Goal: Task Accomplishment & Management: Use online tool/utility

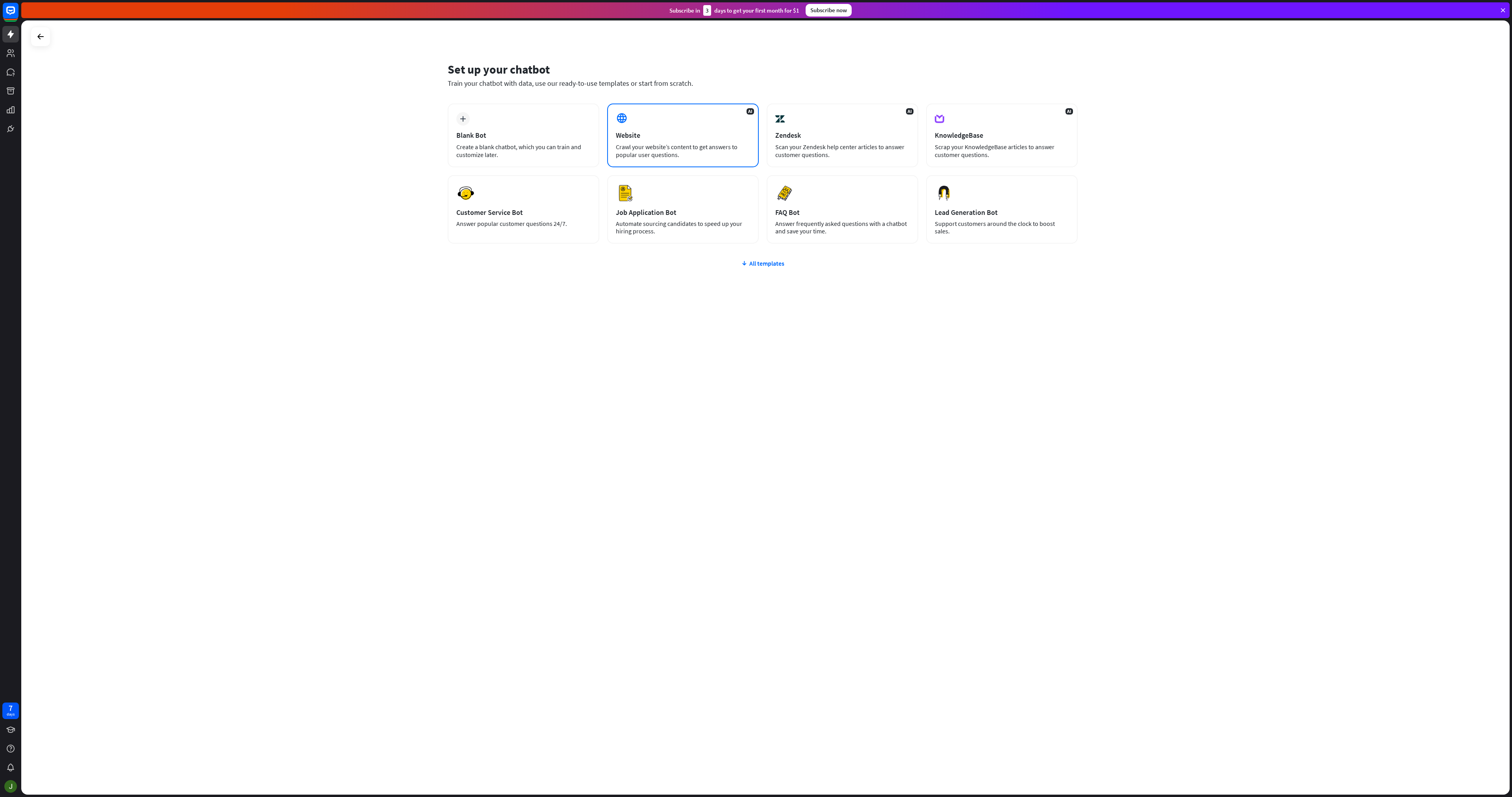
click at [692, 137] on div "Website" at bounding box center [683, 135] width 134 height 9
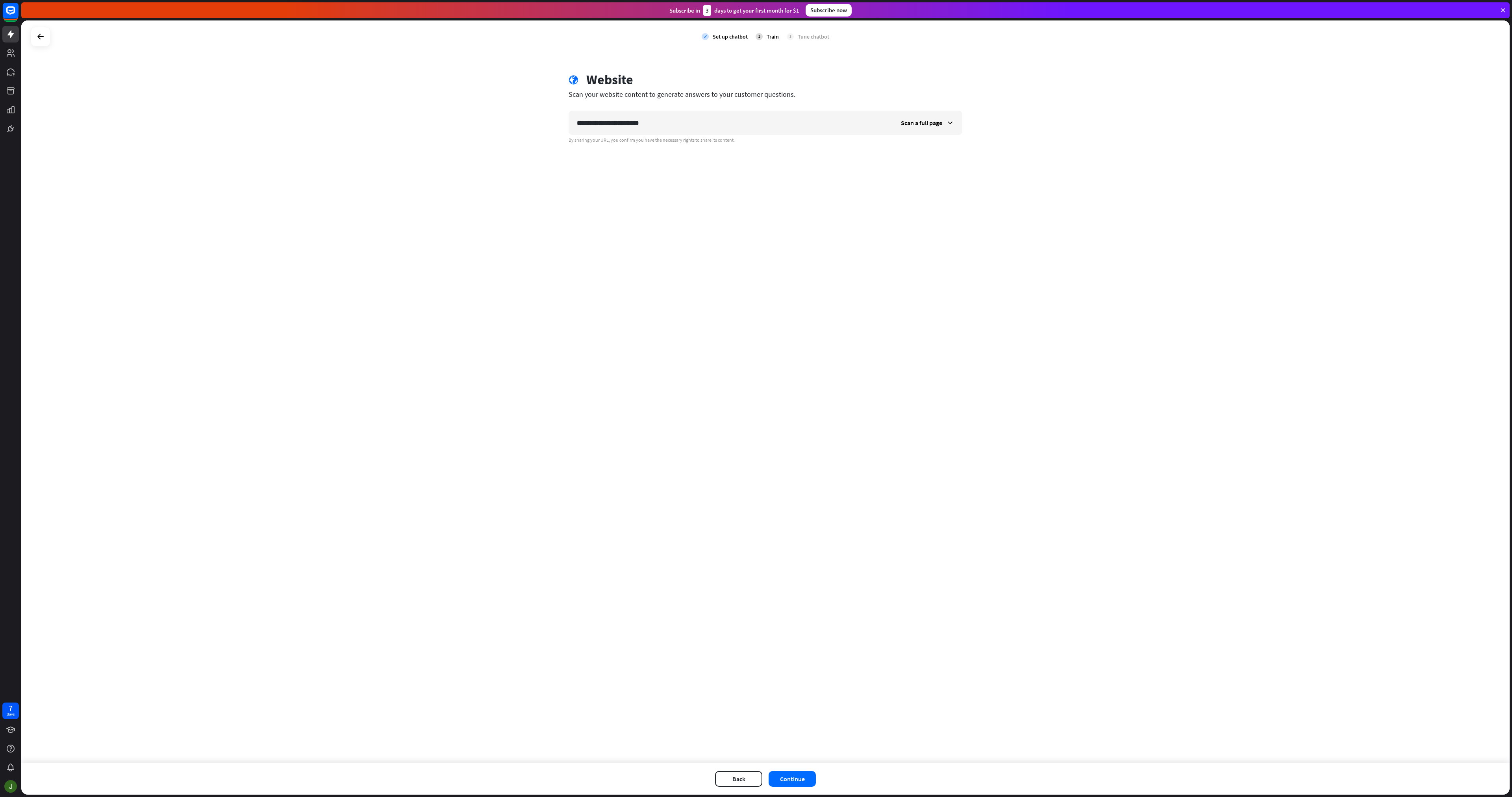
type input "**********"
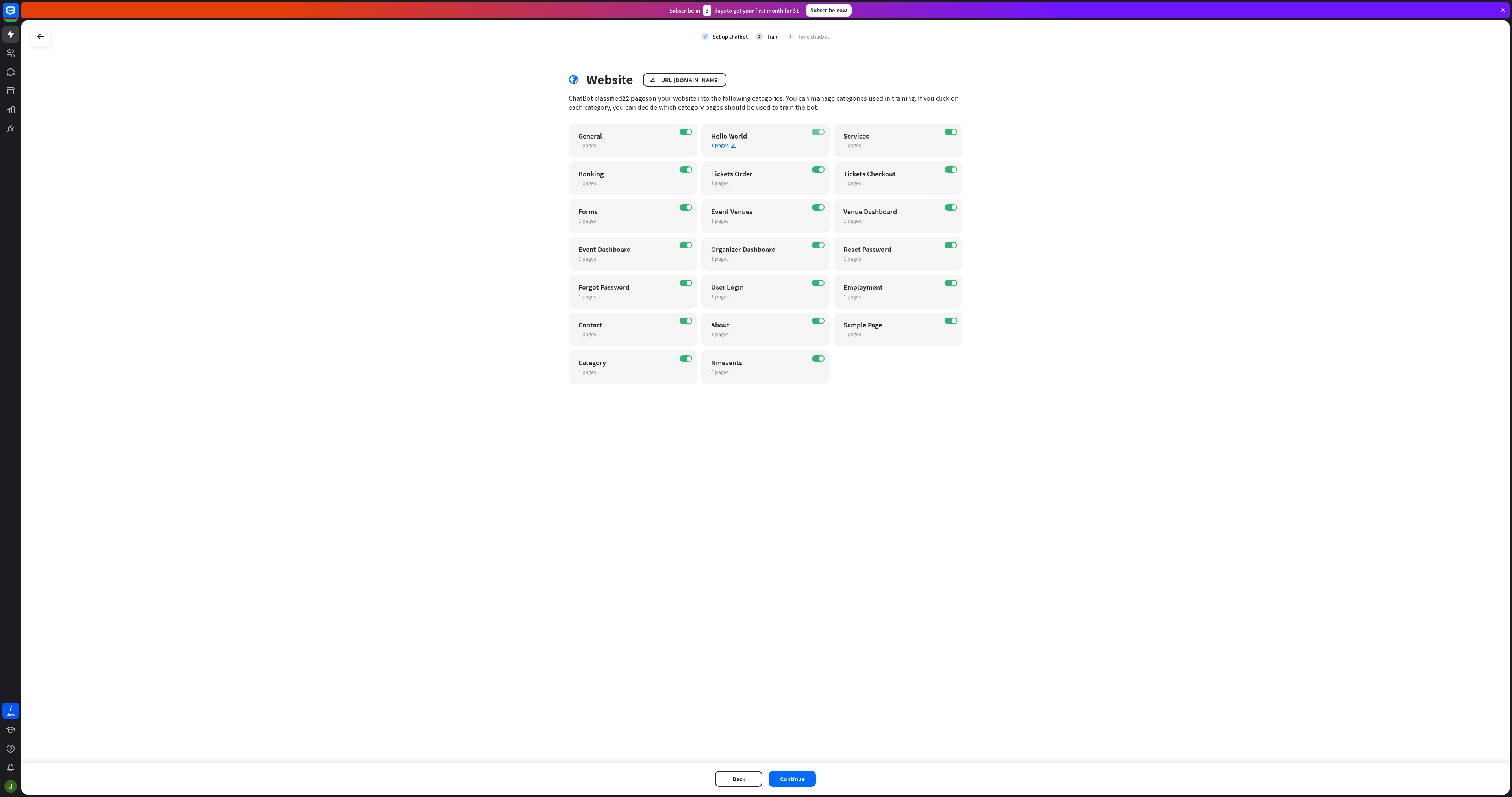
click at [818, 134] on label "ON" at bounding box center [818, 131] width 12 height 6
click at [819, 284] on span at bounding box center [821, 283] width 5 height 5
drag, startPoint x: 685, startPoint y: 282, endPoint x: 678, endPoint y: 285, distance: 7.6
click at [684, 282] on label "ON" at bounding box center [686, 283] width 12 height 6
click at [948, 248] on label "ON" at bounding box center [950, 245] width 12 height 6
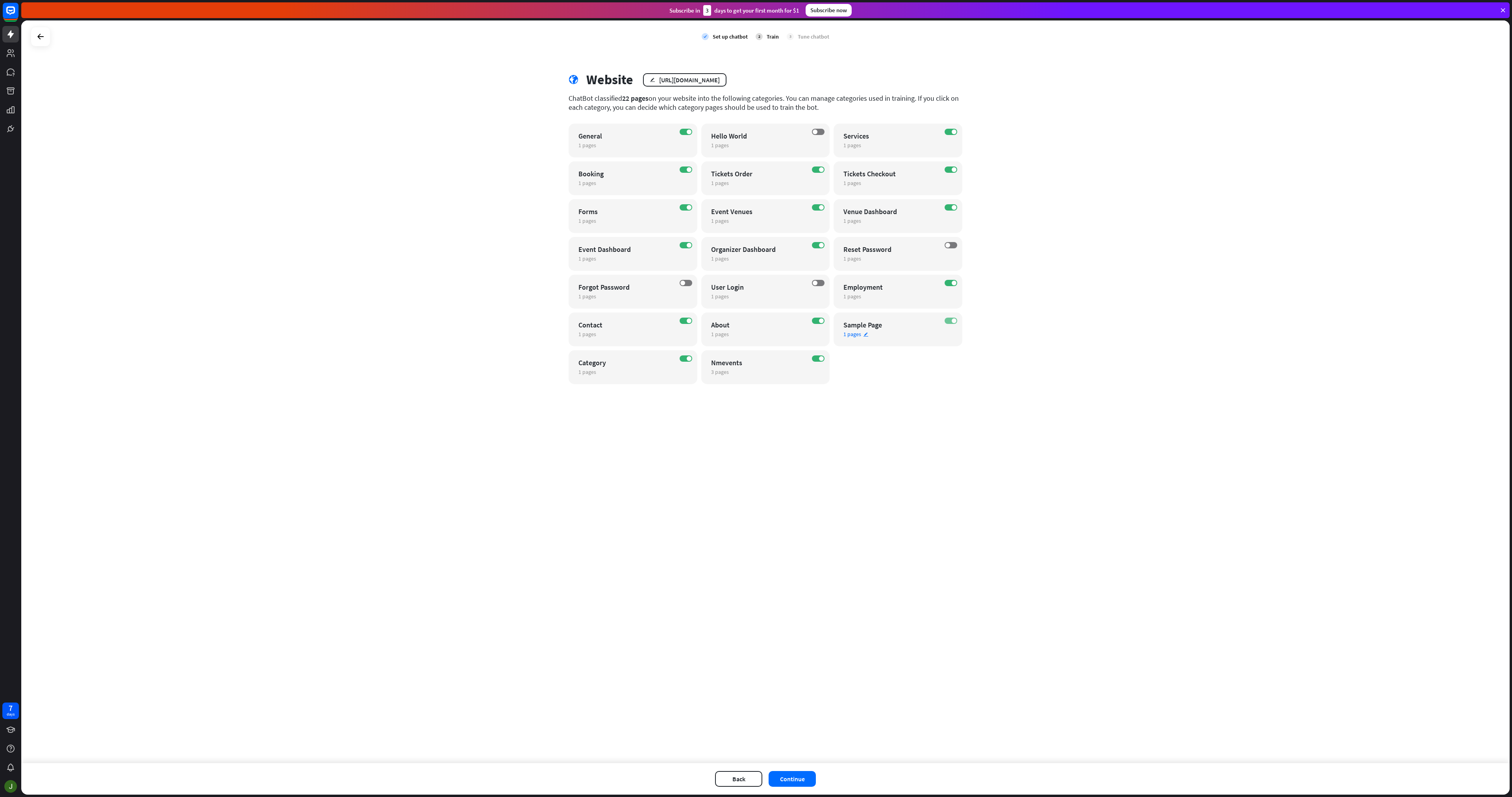
click at [946, 323] on label "ON" at bounding box center [950, 320] width 12 height 6
click at [691, 359] on span at bounding box center [689, 359] width 5 height 5
click at [685, 211] on div "ON Forms 1 pages edit" at bounding box center [633, 216] width 129 height 34
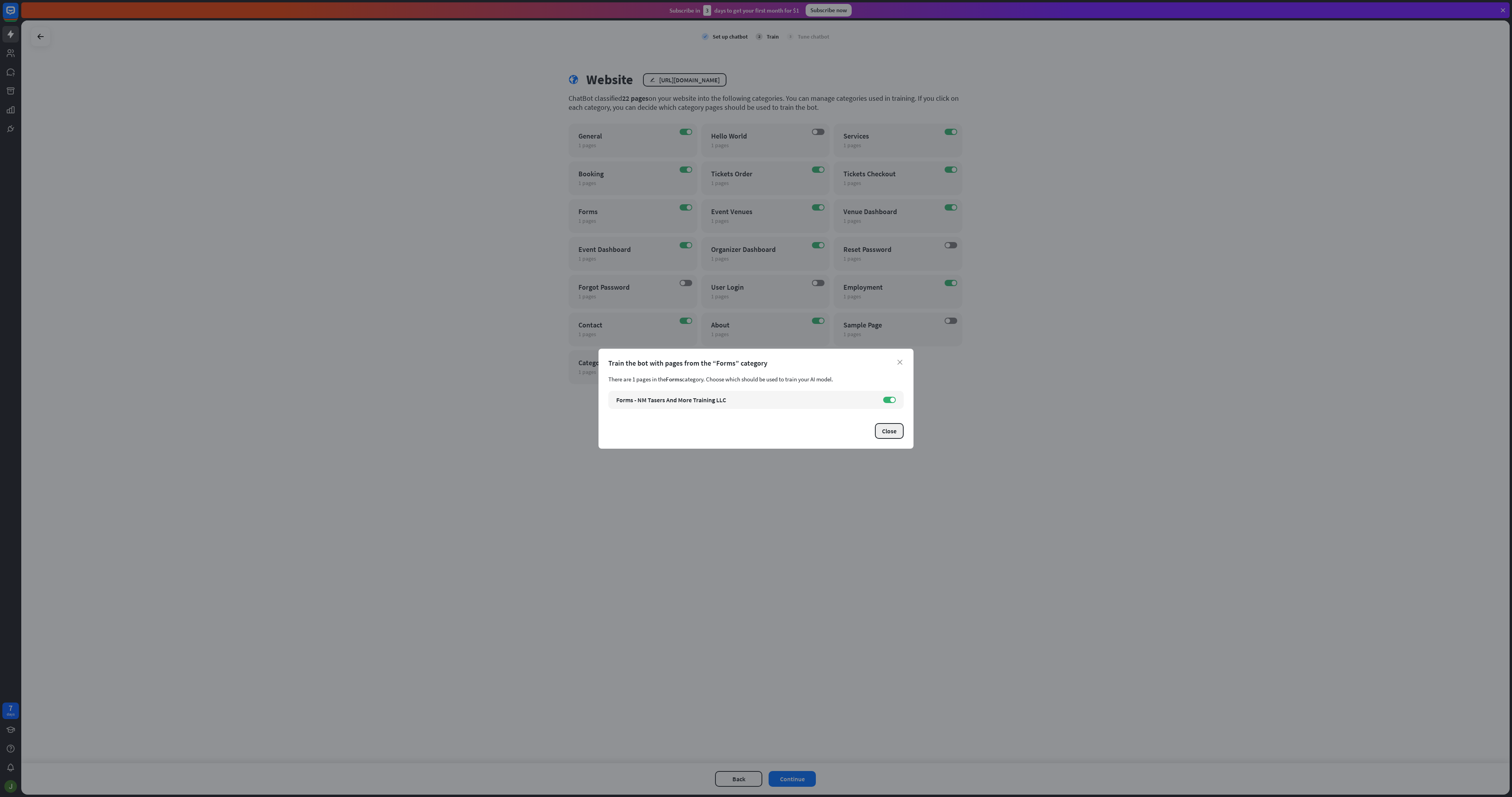
click at [892, 436] on button "Close" at bounding box center [889, 431] width 29 height 16
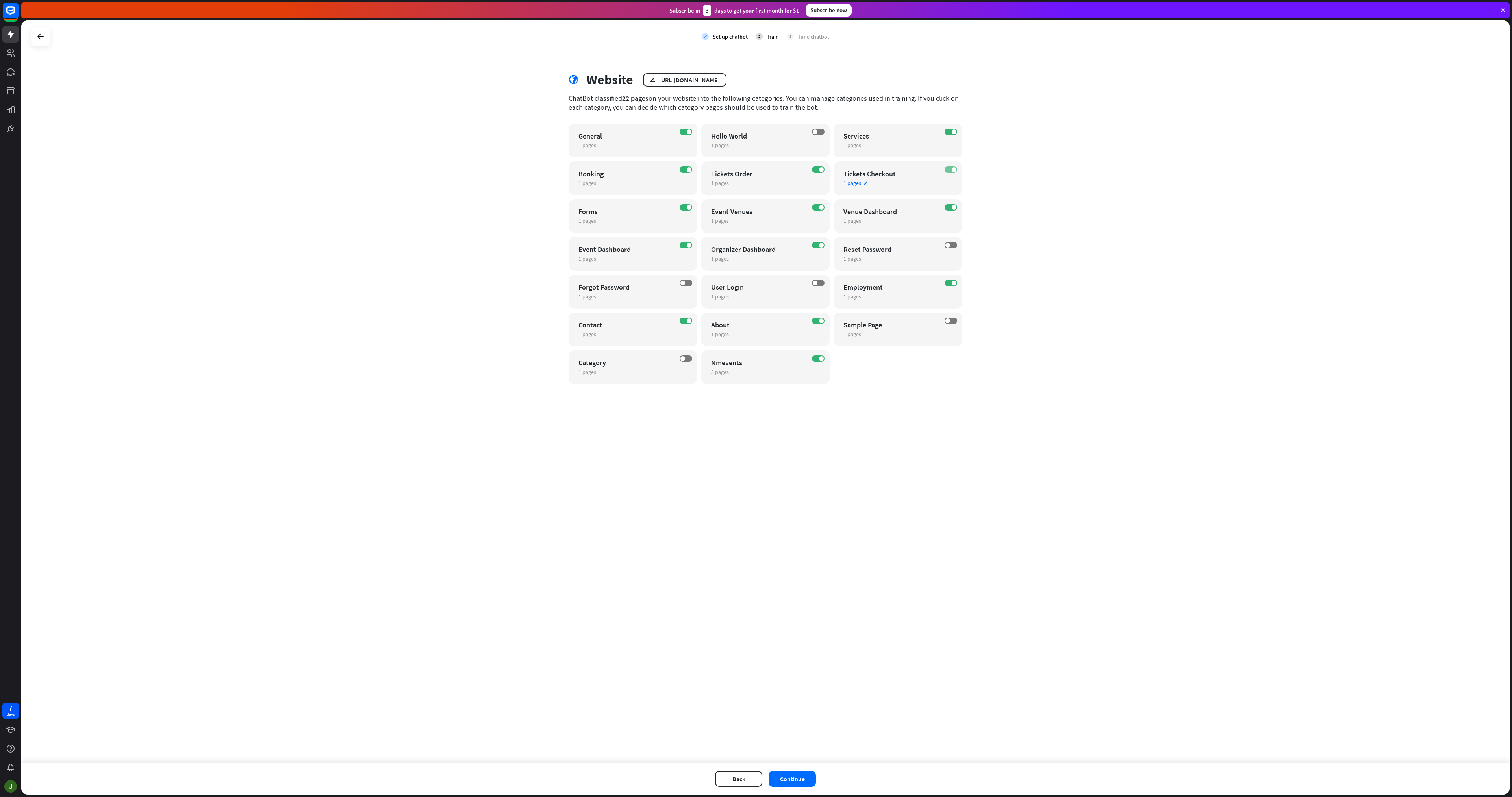
click at [950, 168] on label "ON" at bounding box center [950, 170] width 12 height 6
click at [954, 205] on span at bounding box center [954, 208] width 5 height 5
click at [815, 766] on div "Back Continue" at bounding box center [765, 779] width 1489 height 32
click at [812, 774] on button "Continue" at bounding box center [792, 779] width 47 height 16
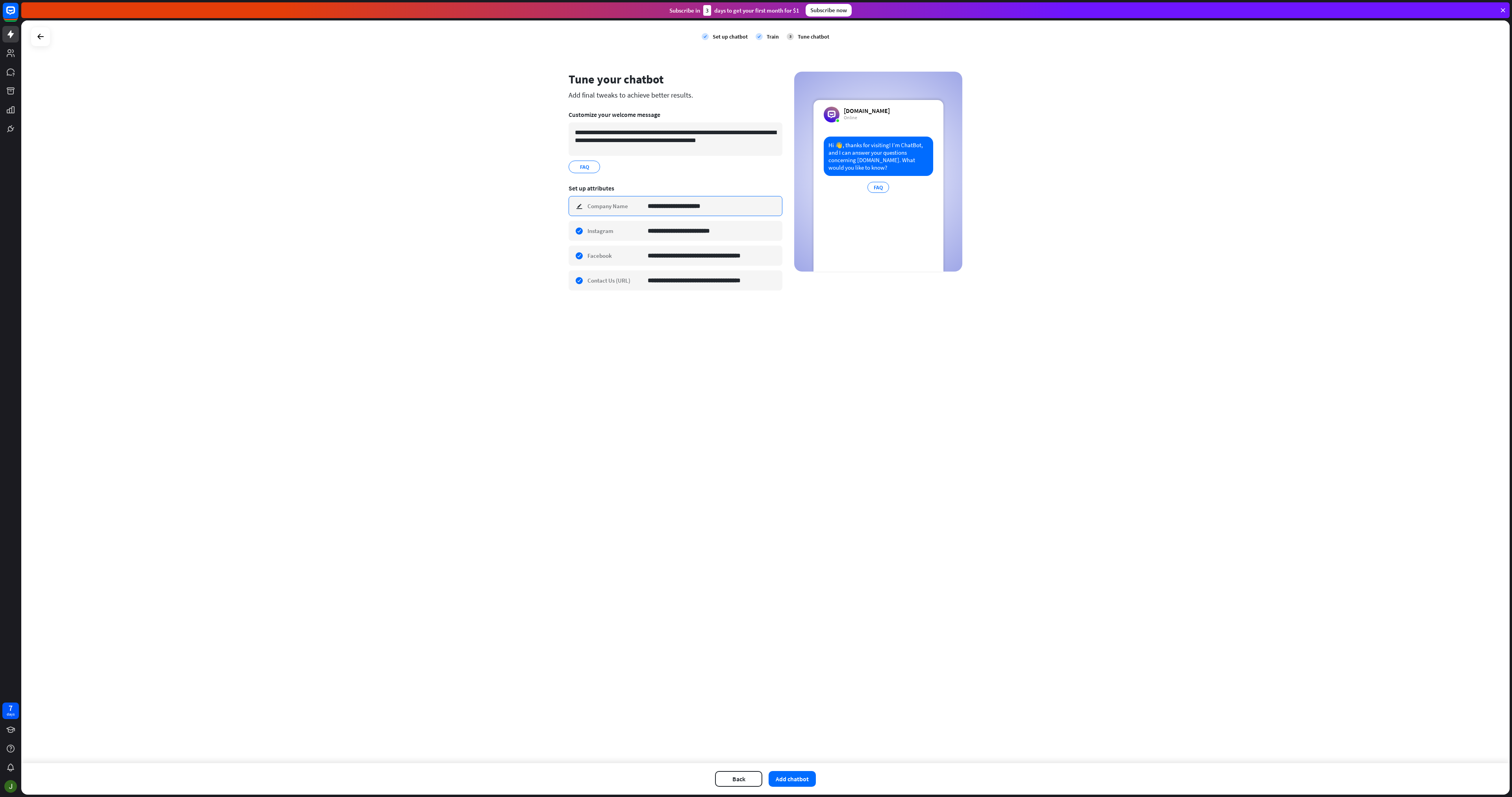
click at [693, 206] on input "**********" at bounding box center [712, 206] width 129 height 19
drag, startPoint x: 670, startPoint y: 208, endPoint x: 629, endPoint y: 204, distance: 41.2
click at [629, 204] on div "**********" at bounding box center [676, 206] width 214 height 20
type input "*"
type input "**********"
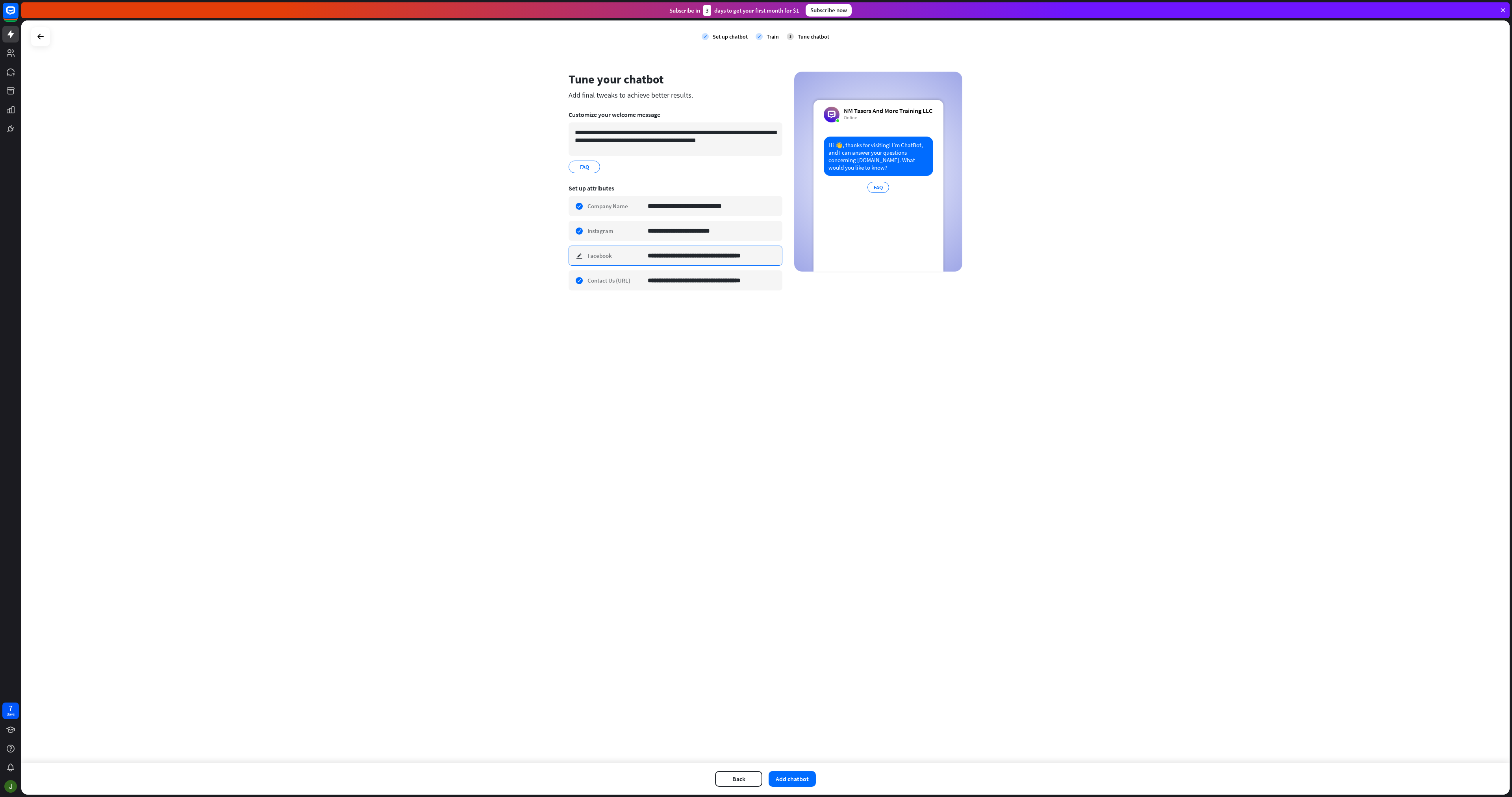
click at [731, 256] on input "**********" at bounding box center [712, 255] width 129 height 19
click at [798, 779] on button "Add chatbot" at bounding box center [792, 779] width 47 height 16
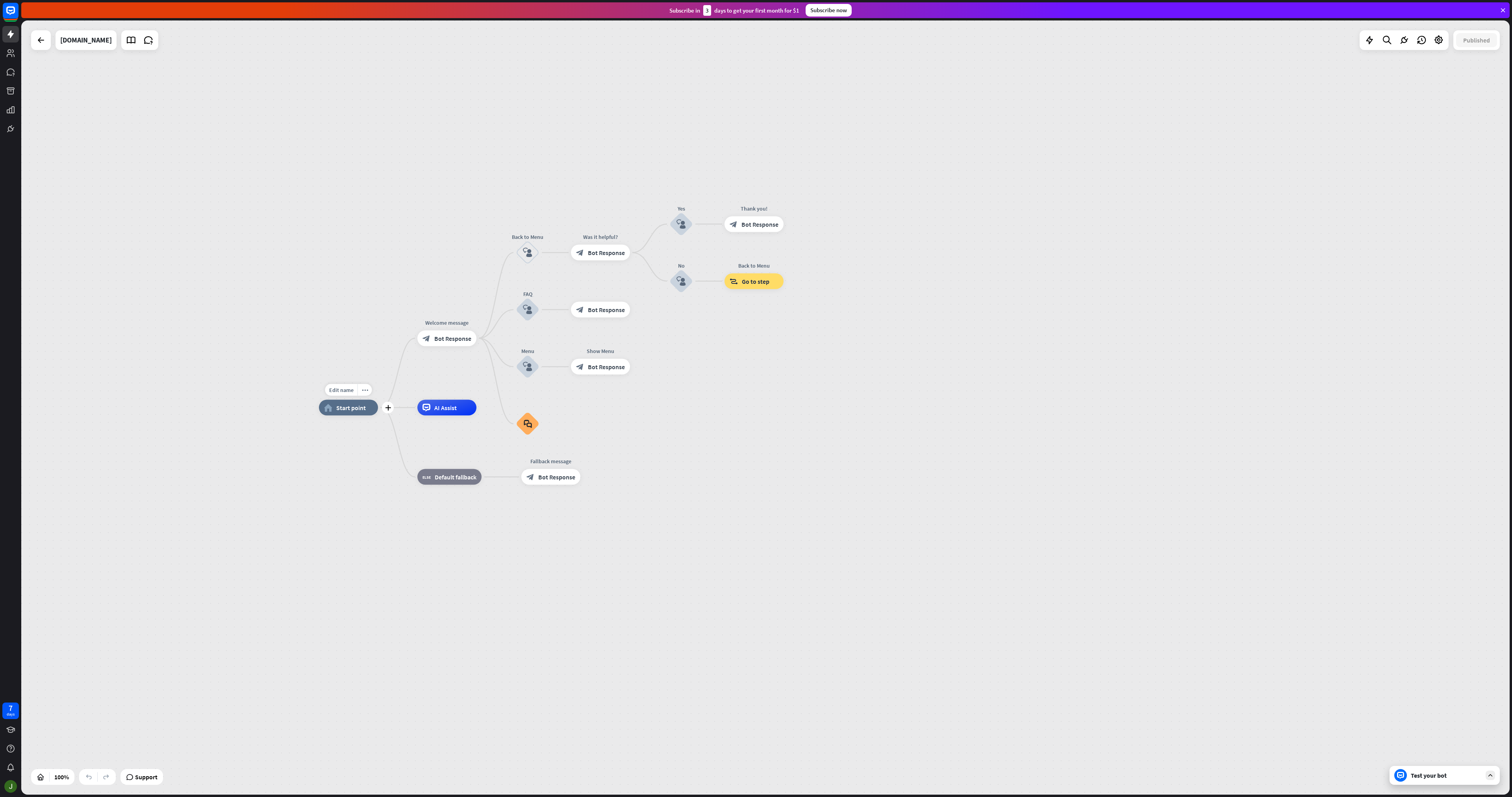
click at [359, 410] on span "Start point" at bounding box center [351, 407] width 29 height 8
click at [1441, 781] on div "Test your bot" at bounding box center [1445, 775] width 110 height 19
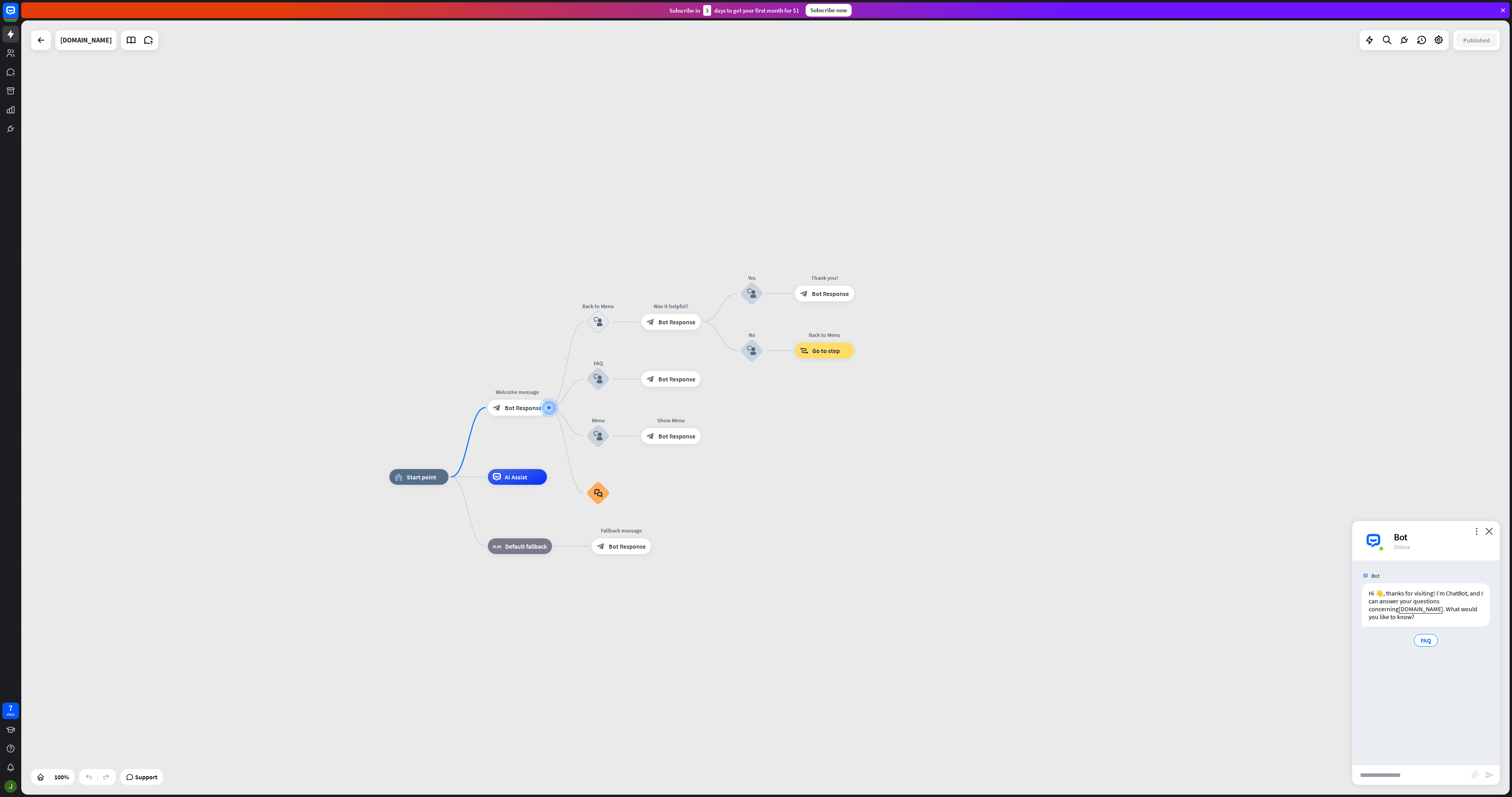
click at [1421, 770] on input "text" at bounding box center [1412, 775] width 119 height 20
type input "**********"
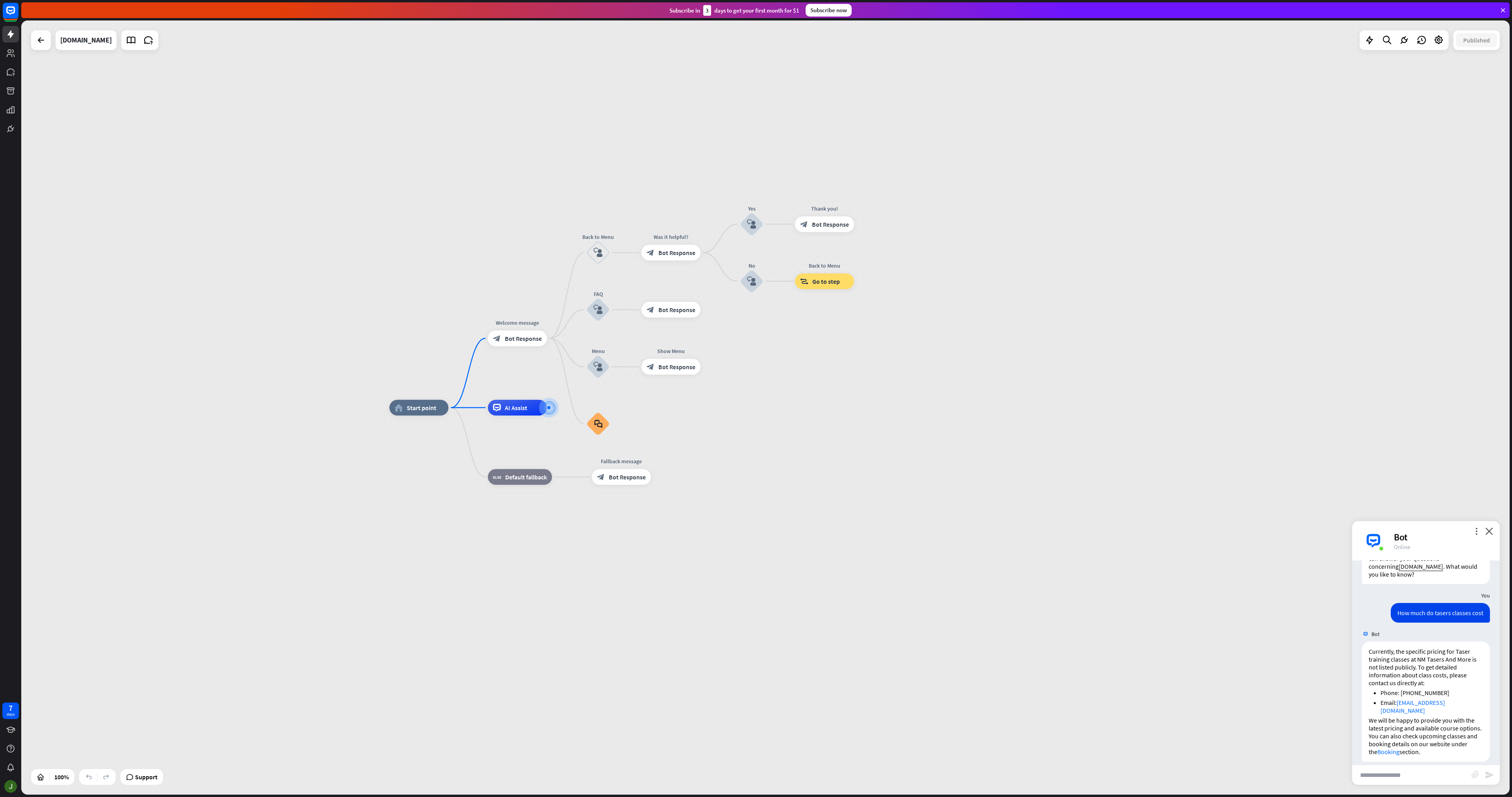
scroll to position [51, 0]
click at [1434, 771] on input "text" at bounding box center [1412, 775] width 119 height 20
type input "**********"
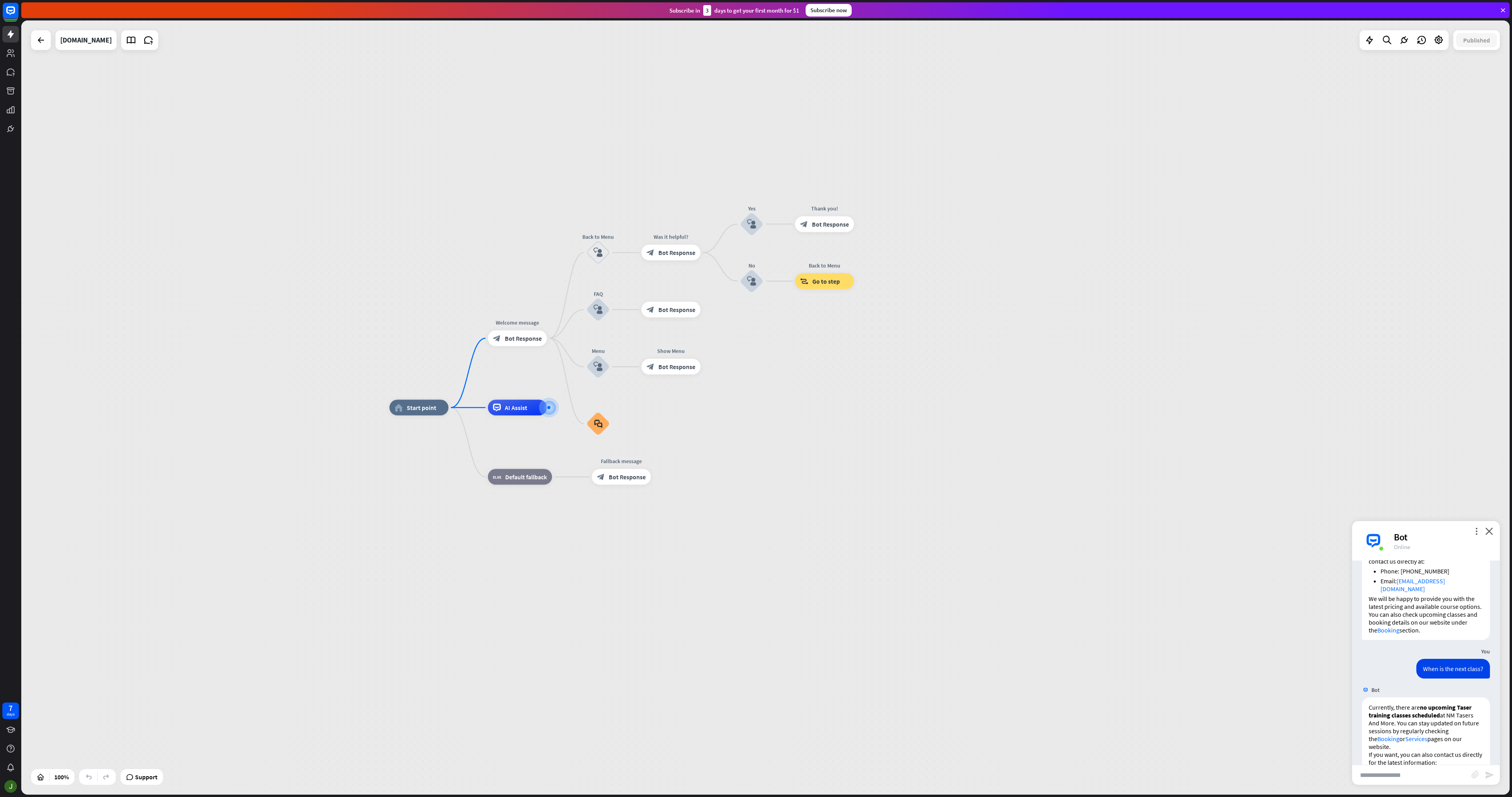
scroll to position [205, 0]
click at [1157, 613] on div "home_2 Start point Welcome message block_bot_response Bot Response Back to Menu…" at bounding box center [1133, 795] width 1489 height 775
click at [511, 394] on div "Edit name" at bounding box center [510, 390] width 32 height 12
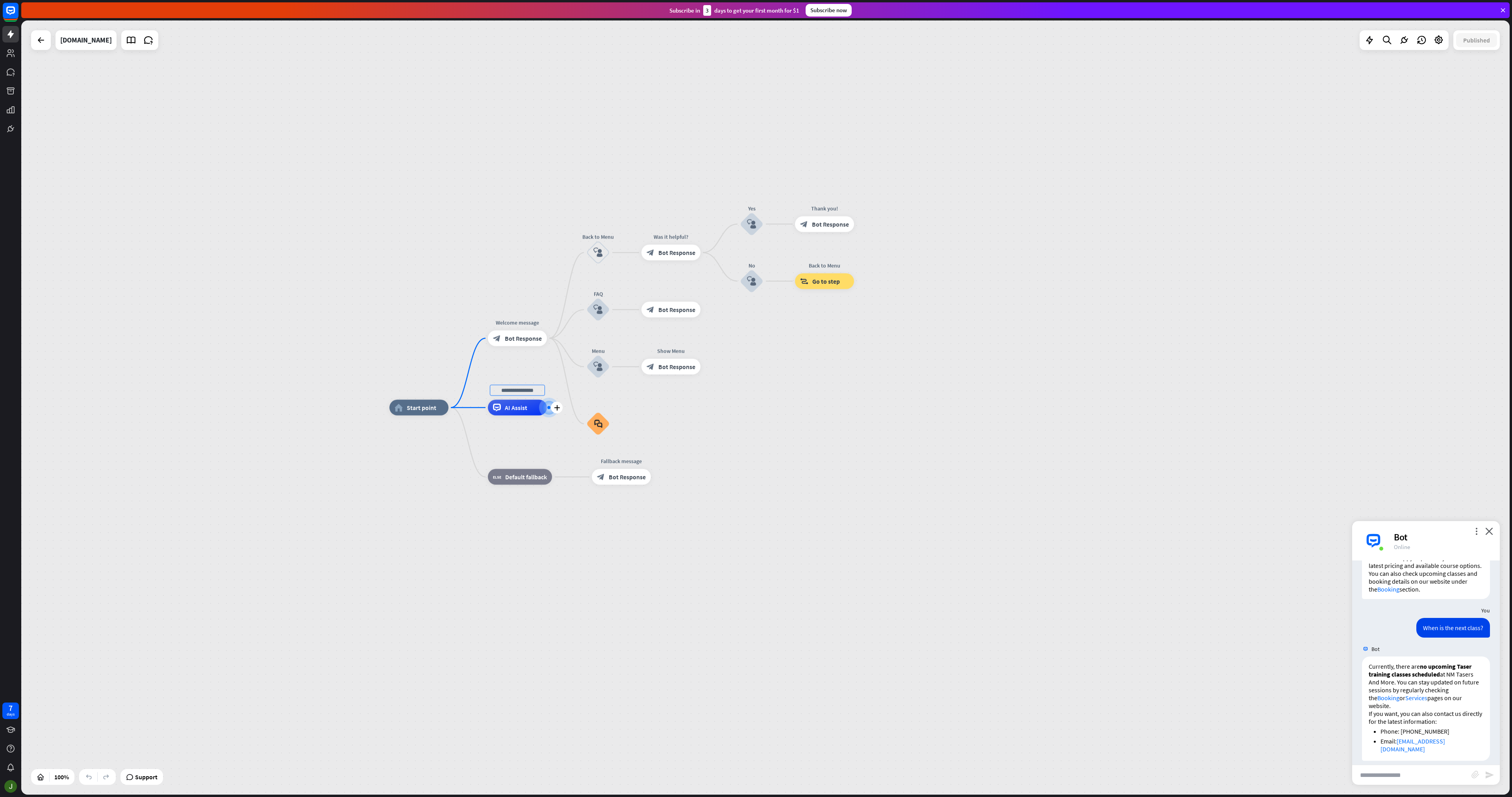
click at [539, 390] on input "text" at bounding box center [518, 390] width 55 height 11
type input "*"
type input "***"
click at [1383, 769] on input "text" at bounding box center [1412, 775] width 119 height 20
type input "**********"
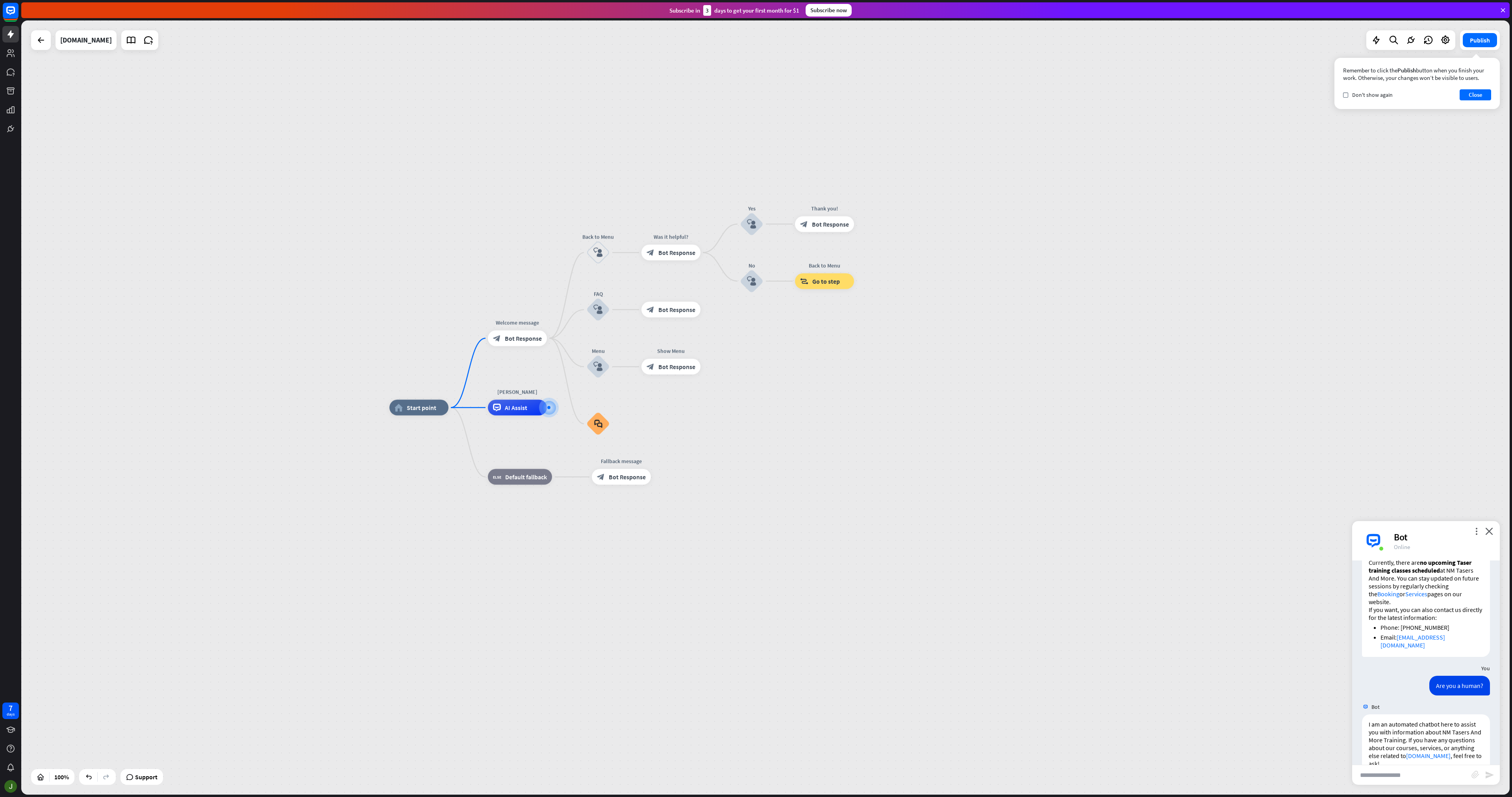
scroll to position [329, 0]
type input "*"
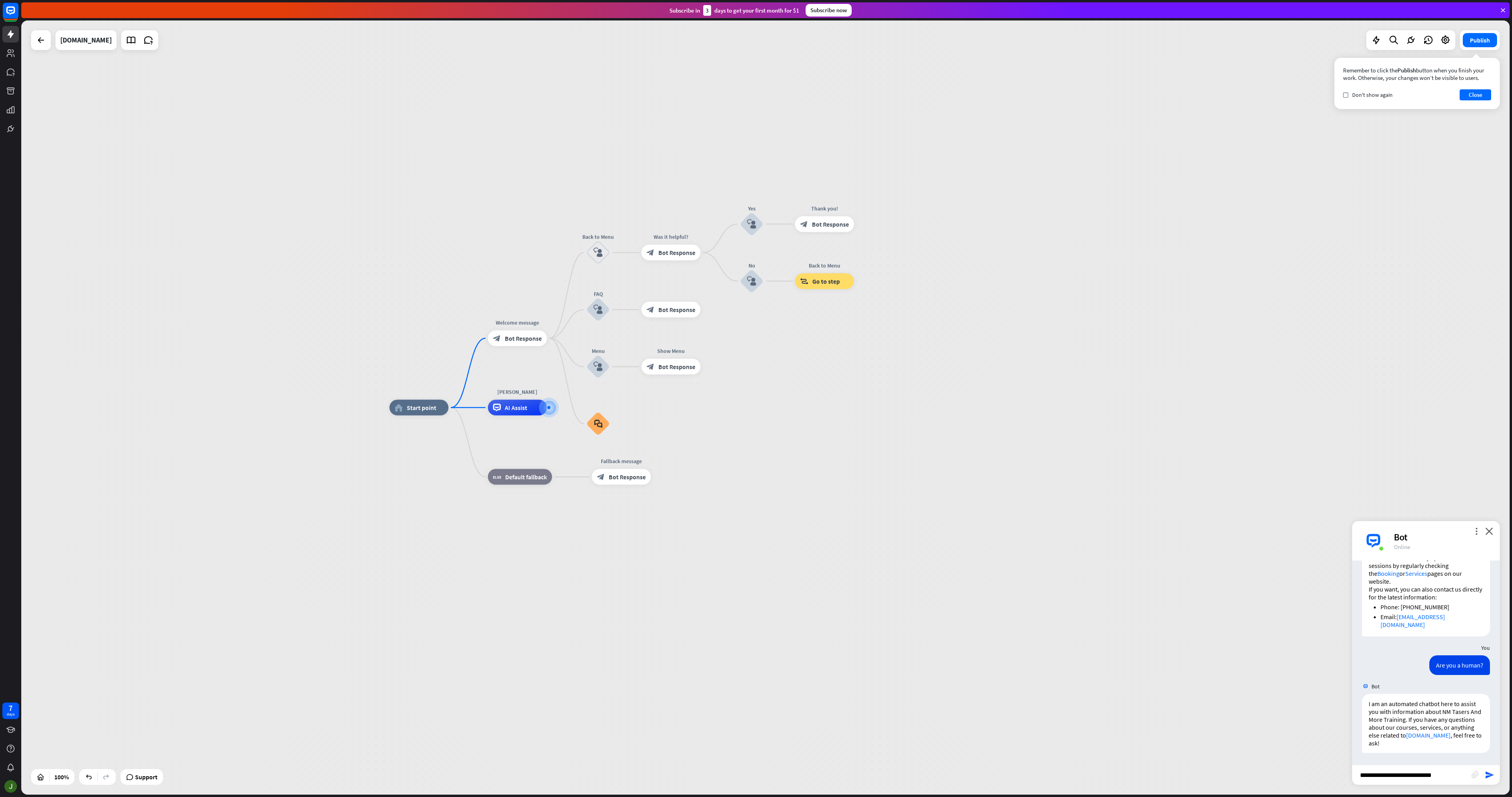
type input "**********"
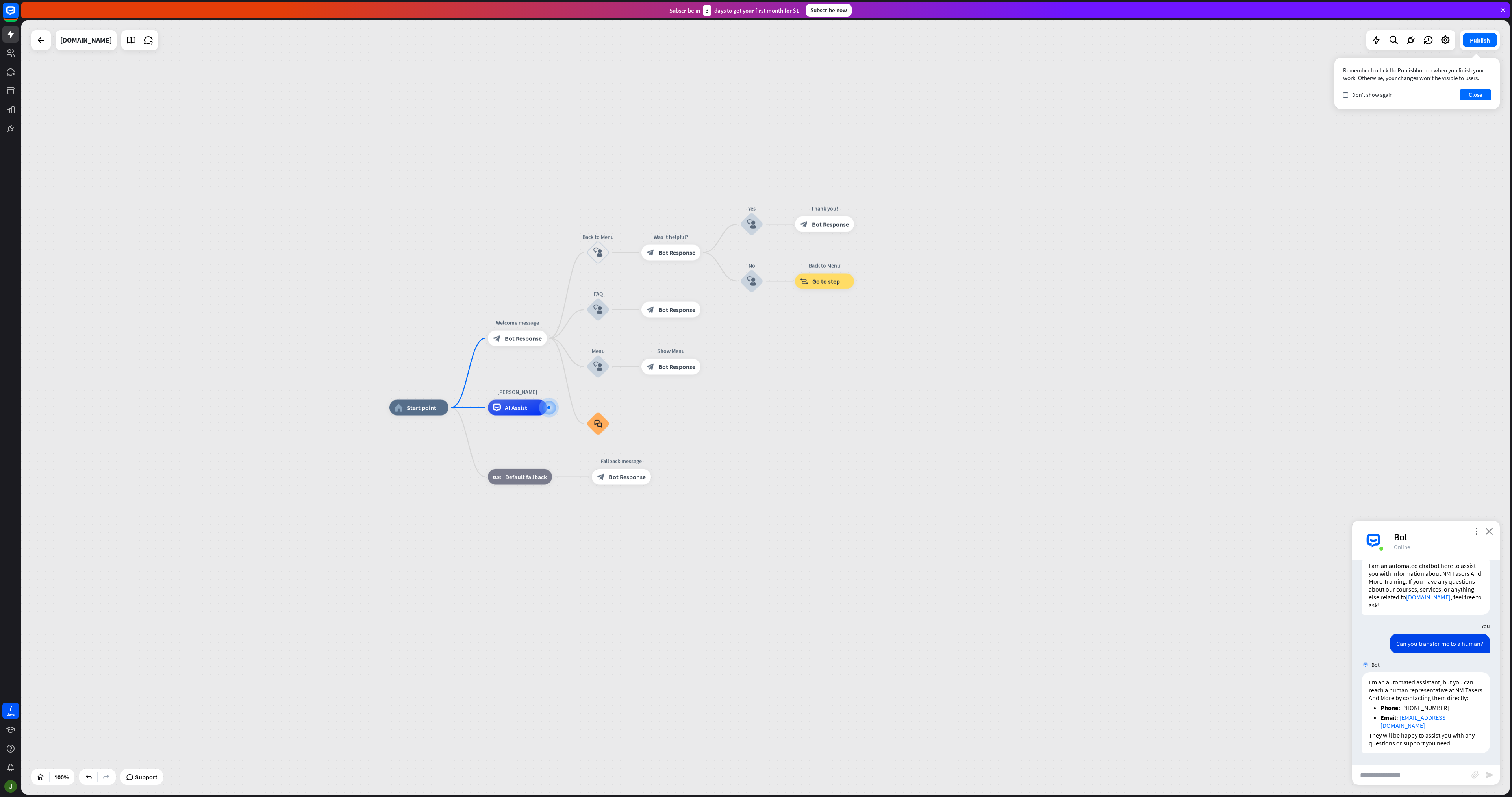
click at [1493, 533] on icon "close" at bounding box center [1489, 531] width 8 height 8
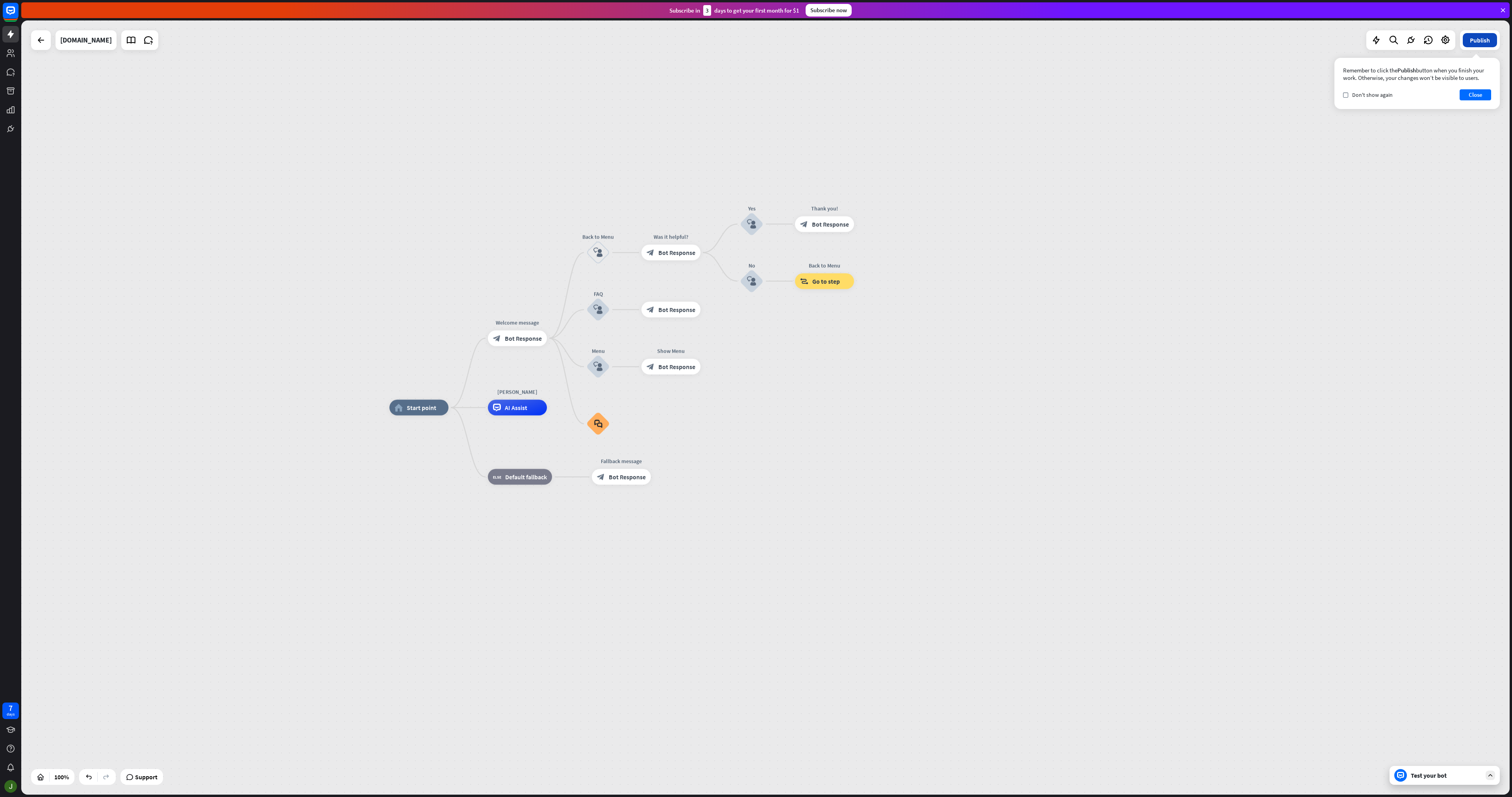
click at [1477, 43] on button "Publish" at bounding box center [1480, 40] width 34 height 14
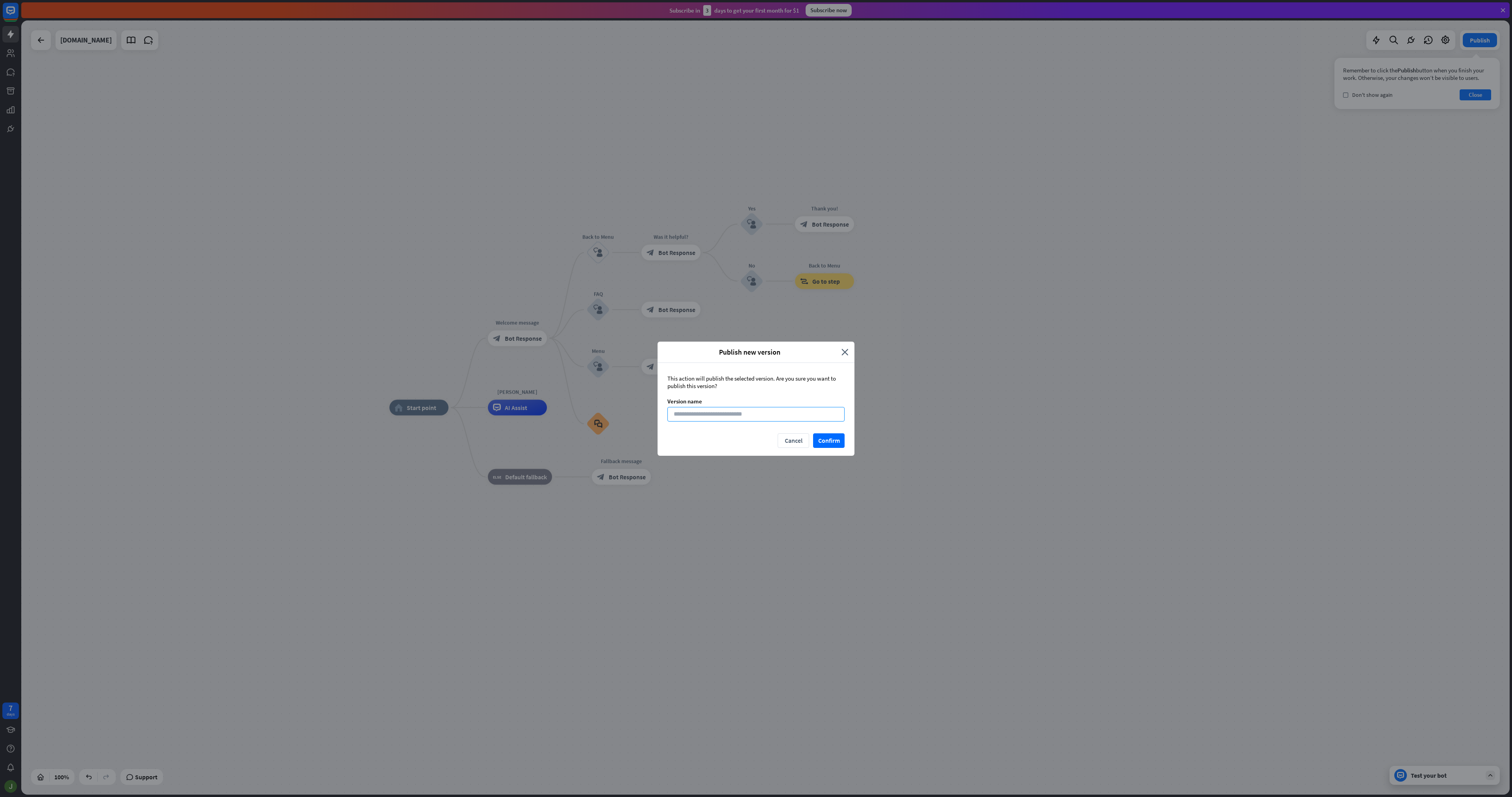
click at [784, 419] on input at bounding box center [756, 414] width 177 height 15
type input "*********"
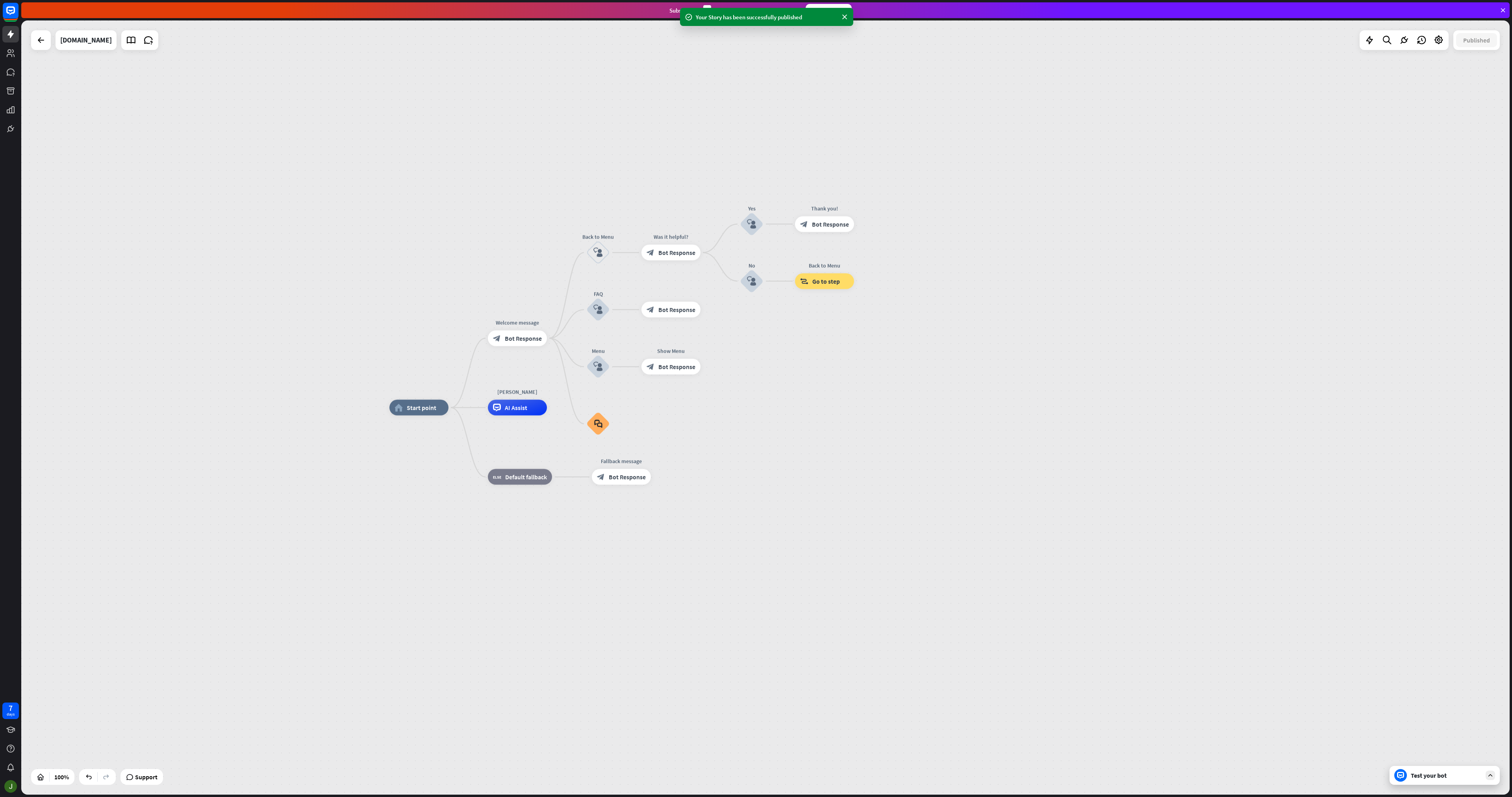
click at [937, 136] on div "home_2 Start point Welcome message block_bot_response Bot Response Back to Menu…" at bounding box center [765, 408] width 1489 height 775
click at [1443, 40] on icon at bounding box center [1439, 40] width 10 height 10
click at [1400, 42] on icon at bounding box center [1403, 40] width 10 height 10
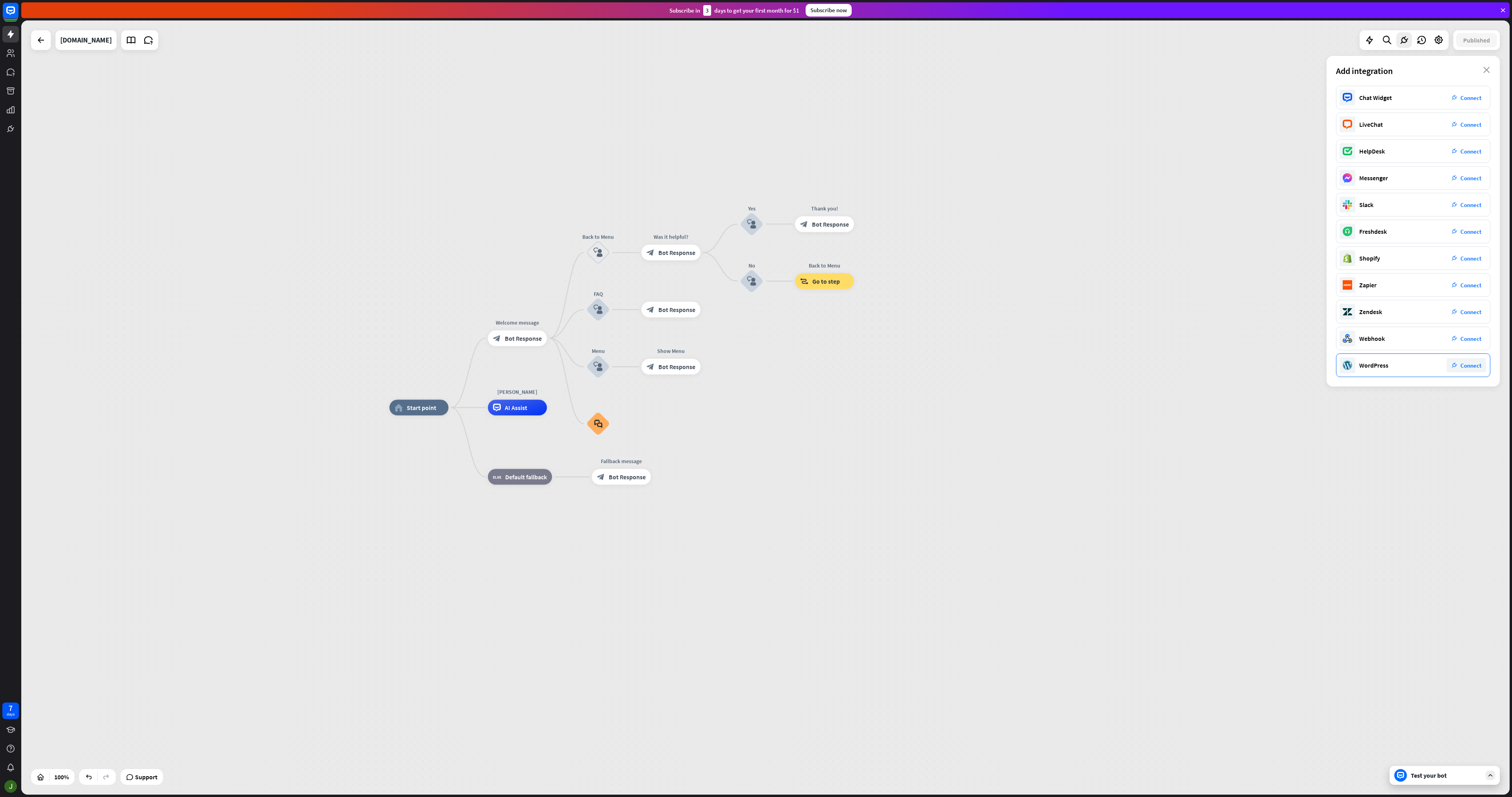
click at [1471, 367] on span "Connect" at bounding box center [1471, 365] width 21 height 8
click at [524, 339] on span "Bot Response" at bounding box center [523, 338] width 37 height 8
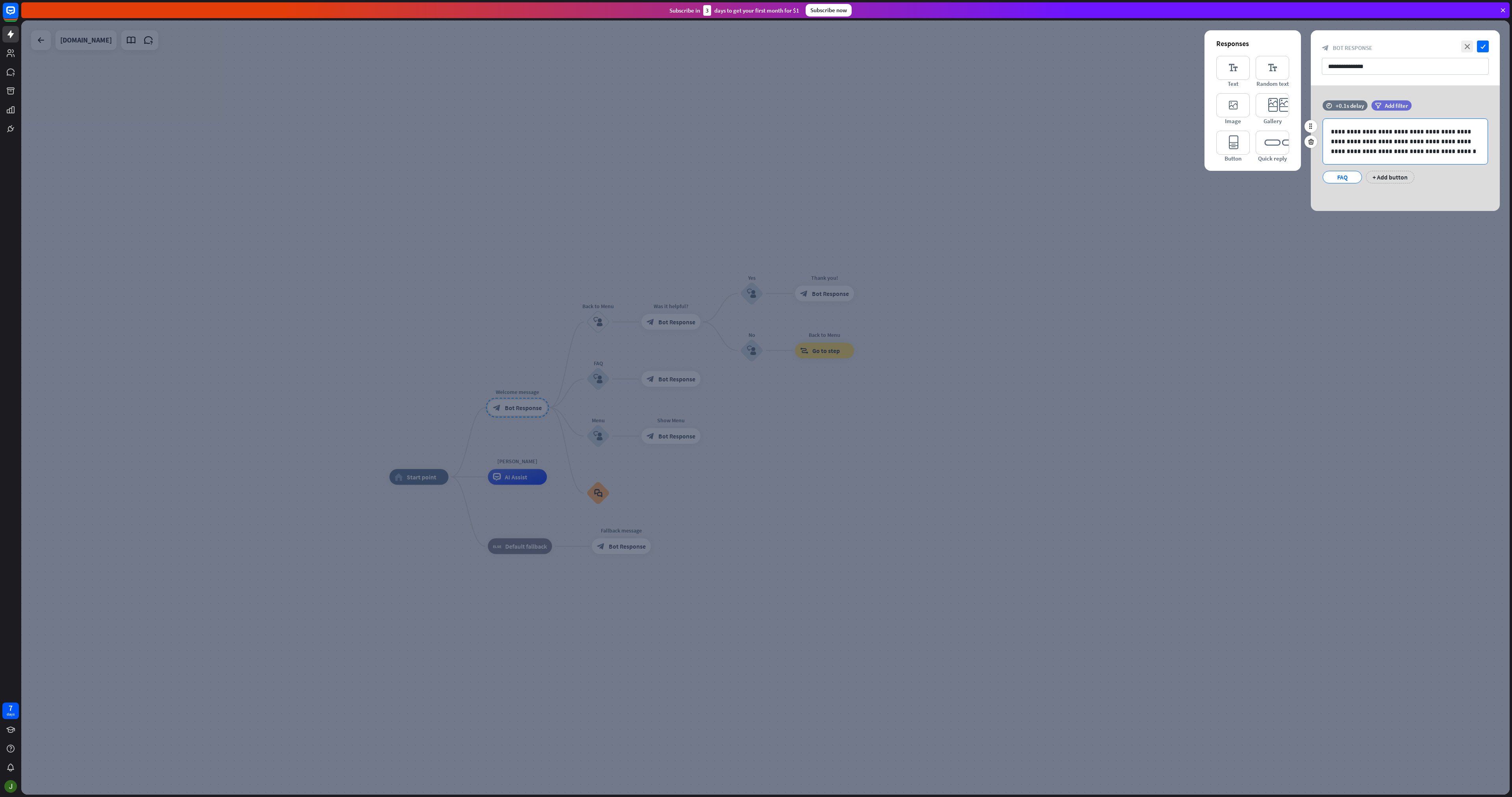
click at [1430, 130] on p "**********" at bounding box center [1405, 141] width 149 height 29
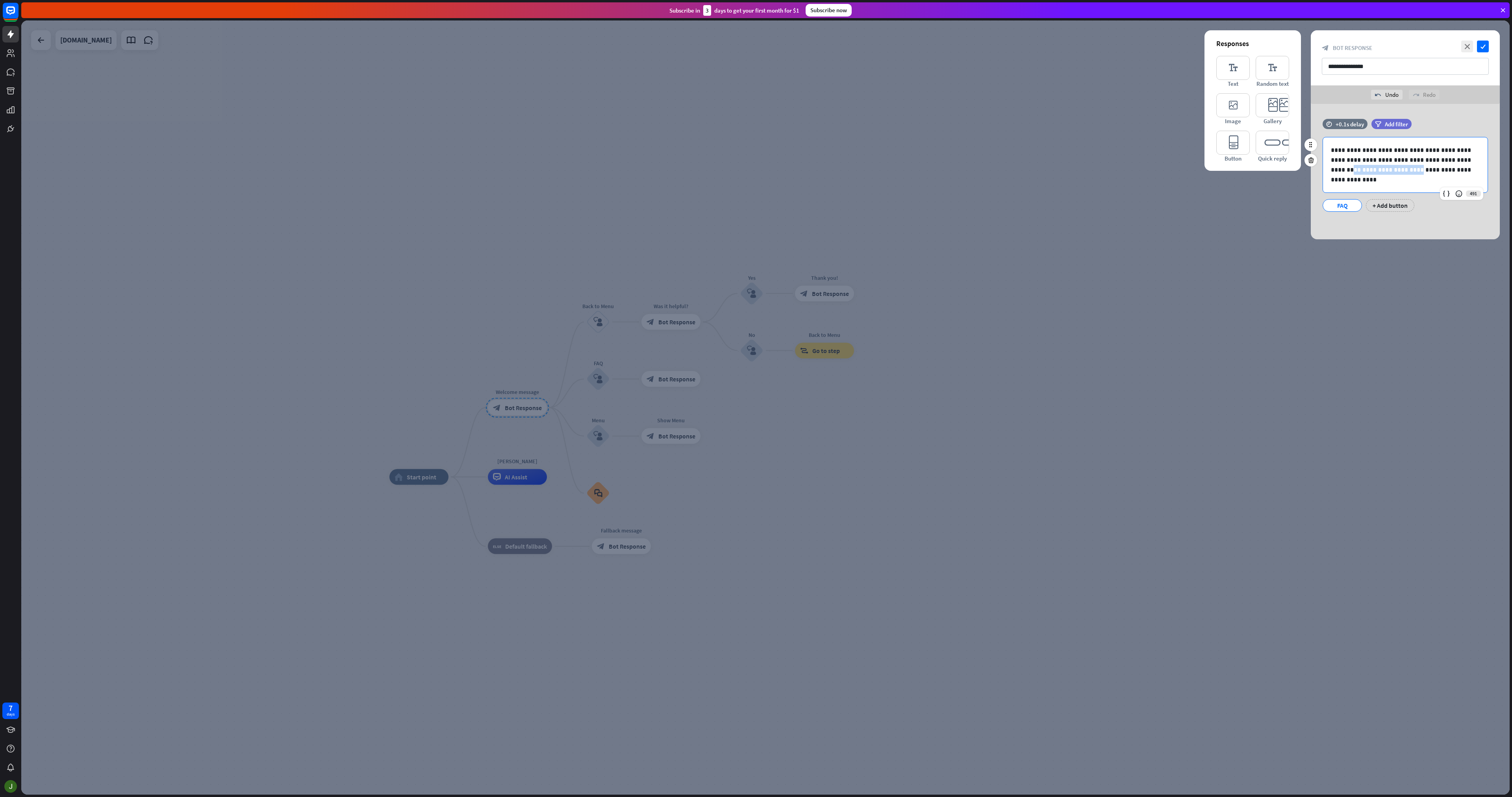
drag, startPoint x: 1403, startPoint y: 169, endPoint x: 1333, endPoint y: 168, distance: 70.0
click at [1333, 168] on p "**********" at bounding box center [1405, 165] width 149 height 39
click at [1487, 45] on icon "check" at bounding box center [1483, 46] width 12 height 12
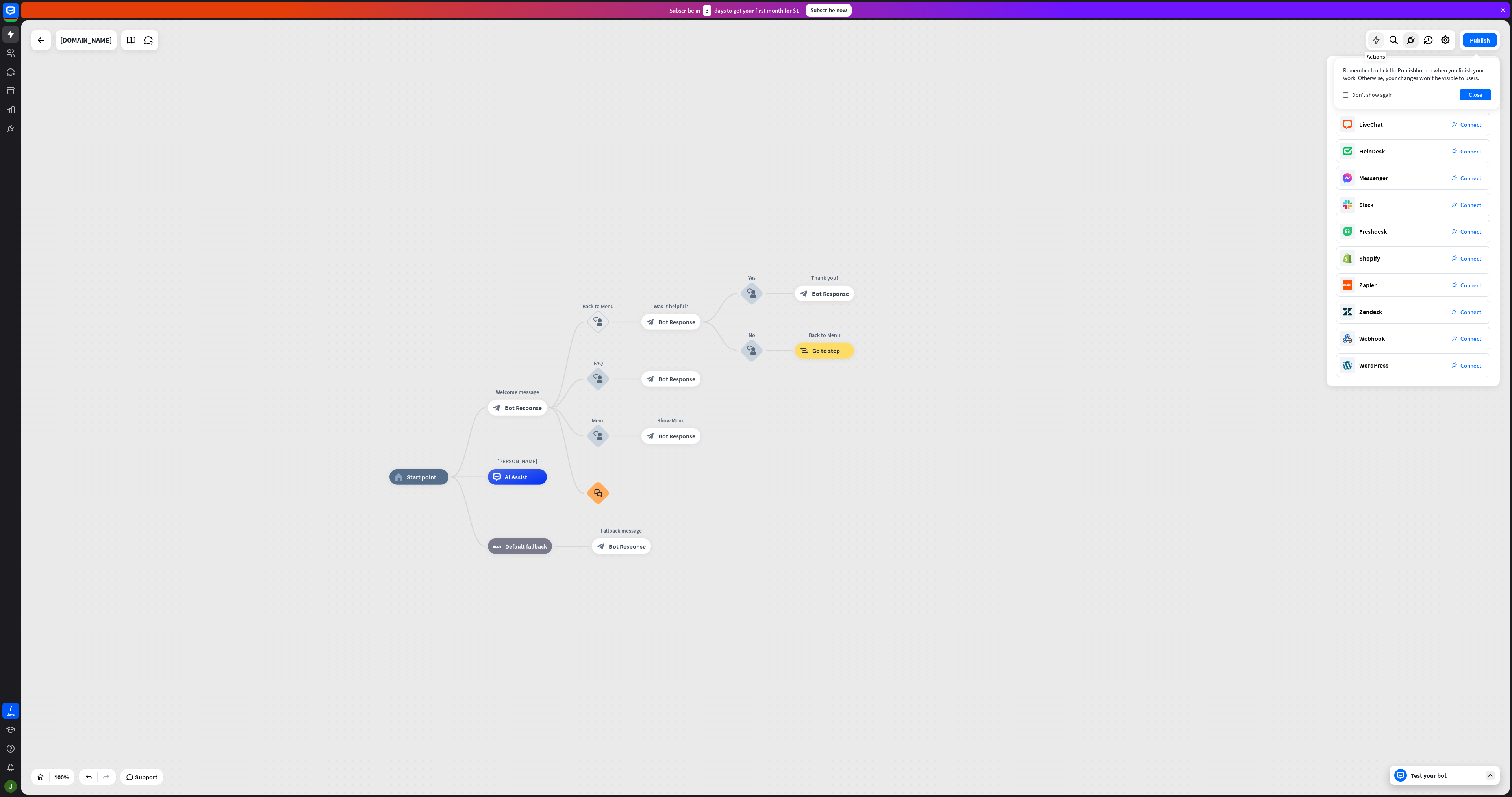
click at [1380, 40] on icon at bounding box center [1376, 40] width 10 height 10
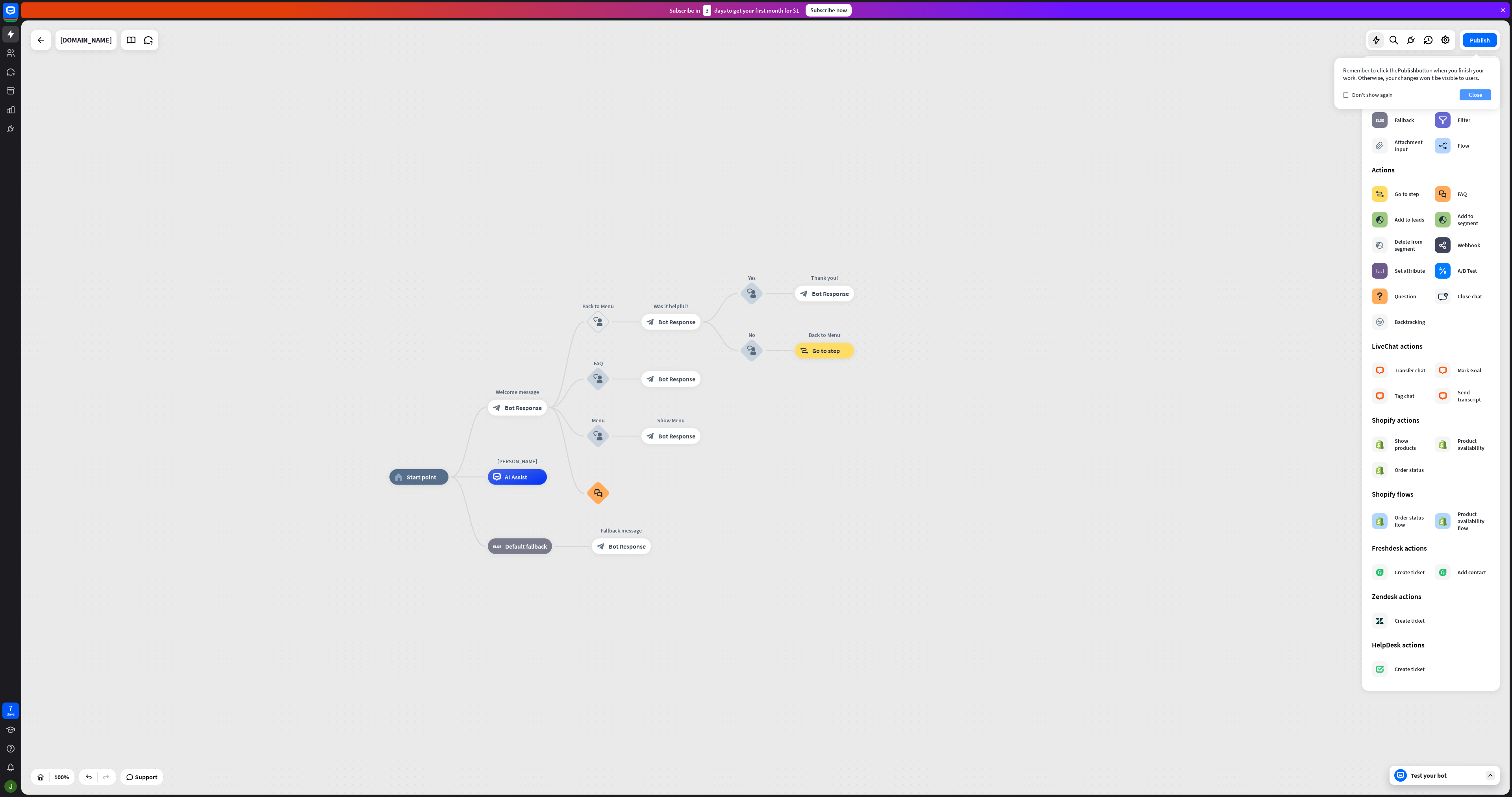
click at [1476, 91] on button "Close" at bounding box center [1476, 94] width 32 height 11
click at [1489, 67] on div "Interactions" at bounding box center [1430, 70] width 118 height 9
click at [1446, 44] on icon at bounding box center [1445, 40] width 10 height 10
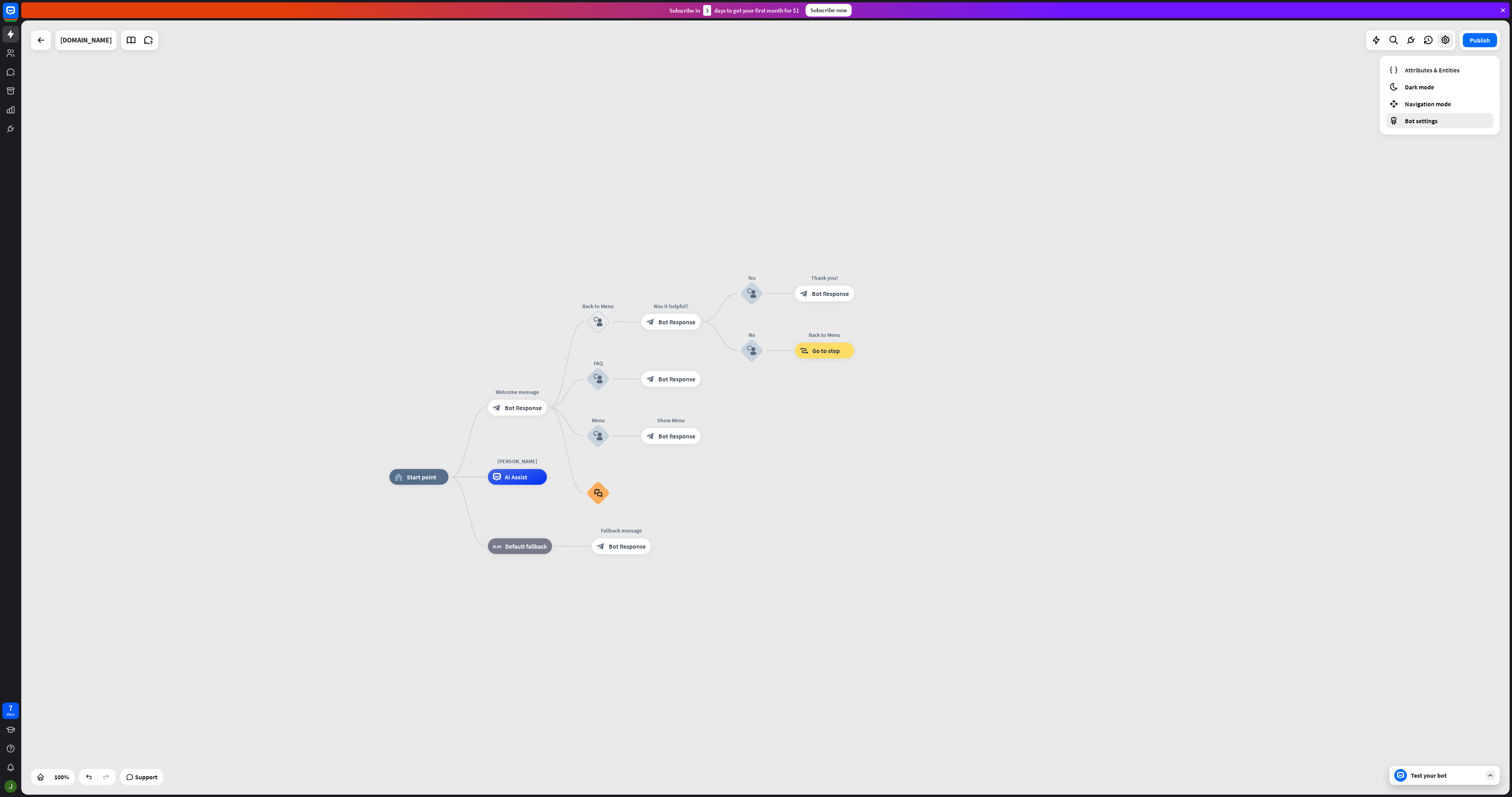
click at [1406, 121] on span "Bot settings" at bounding box center [1422, 120] width 33 height 8
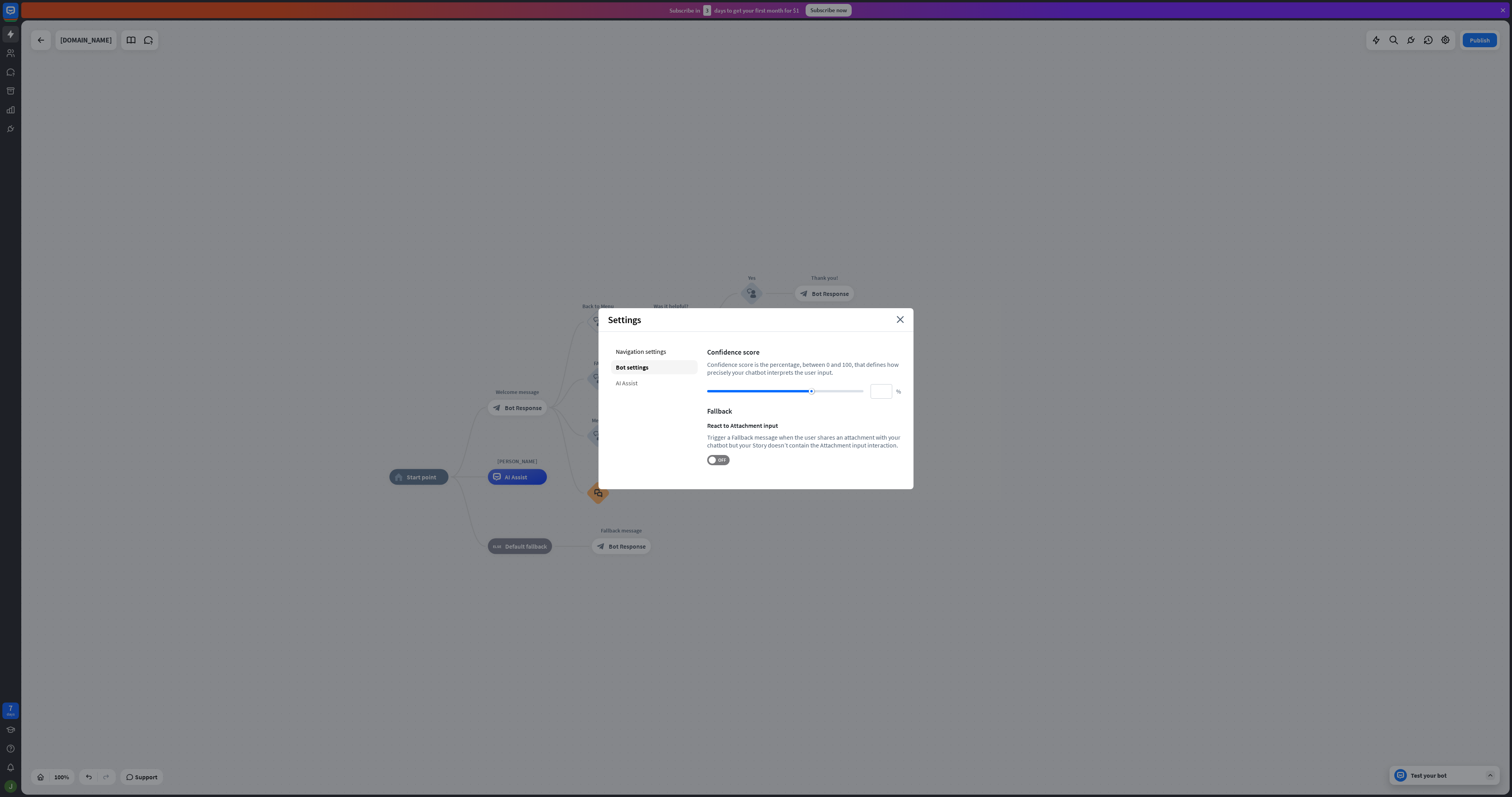
click at [648, 380] on div "AI Assist" at bounding box center [654, 383] width 87 height 14
type input "**"
click at [655, 366] on div "Bot settings" at bounding box center [654, 367] width 87 height 14
type input "**"
click at [657, 355] on div "Navigation settings" at bounding box center [654, 352] width 87 height 14
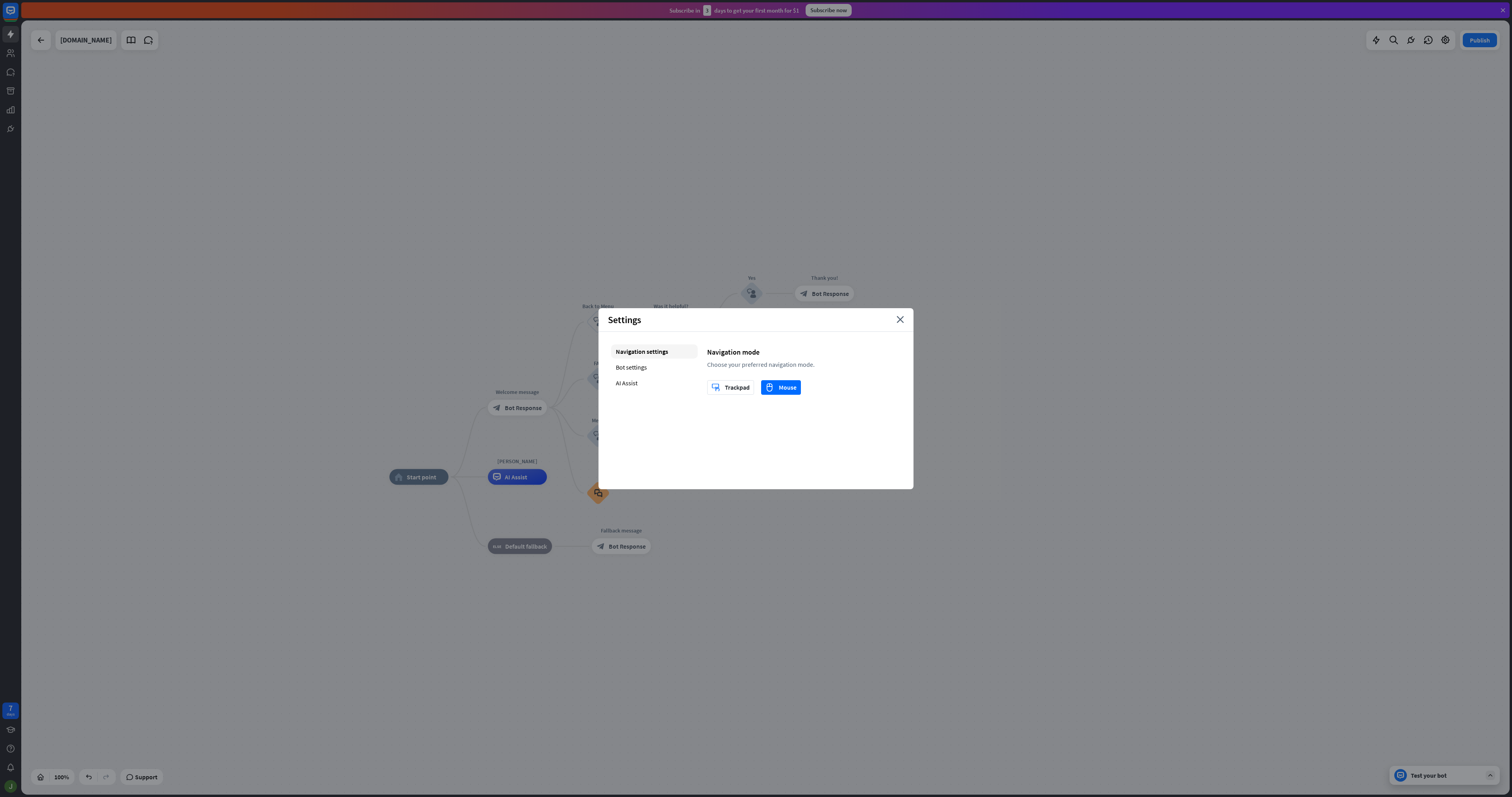
click at [904, 321] on div "Settings close" at bounding box center [756, 320] width 315 height 23
click at [899, 319] on icon "close" at bounding box center [900, 320] width 8 height 7
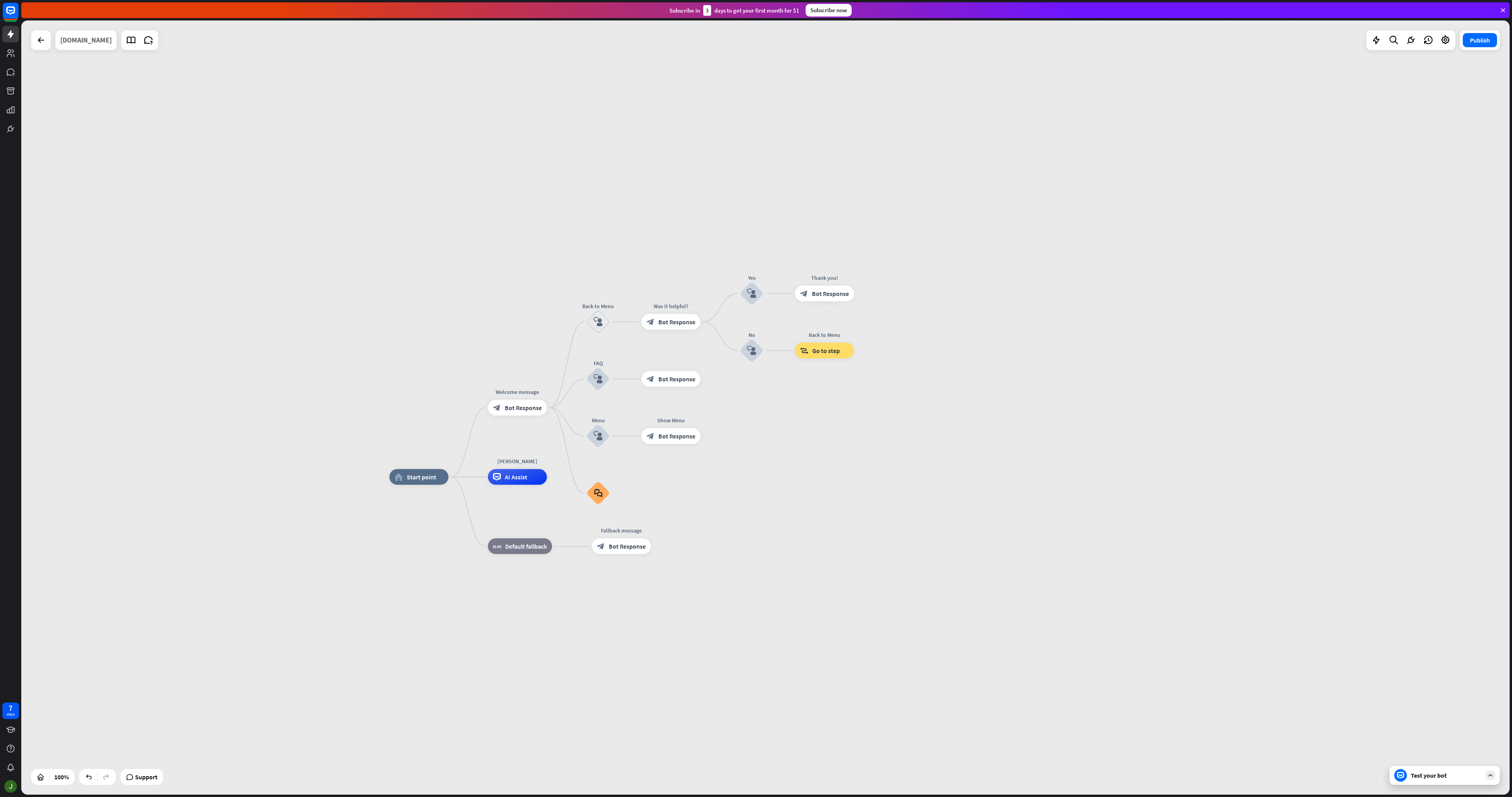
click at [103, 40] on div "[DOMAIN_NAME]" at bounding box center [86, 40] width 52 height 20
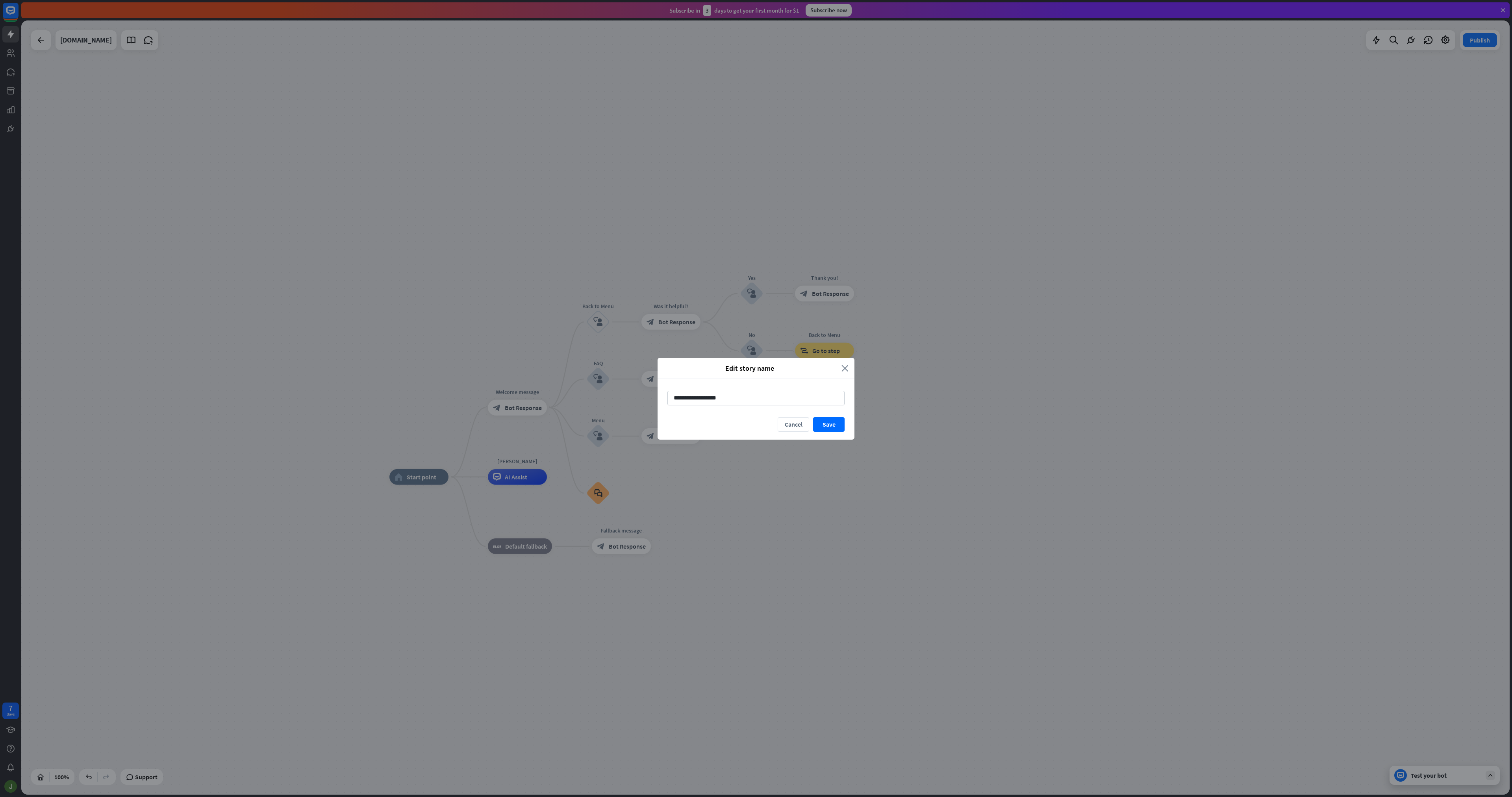
click at [843, 369] on icon "close" at bounding box center [845, 368] width 7 height 9
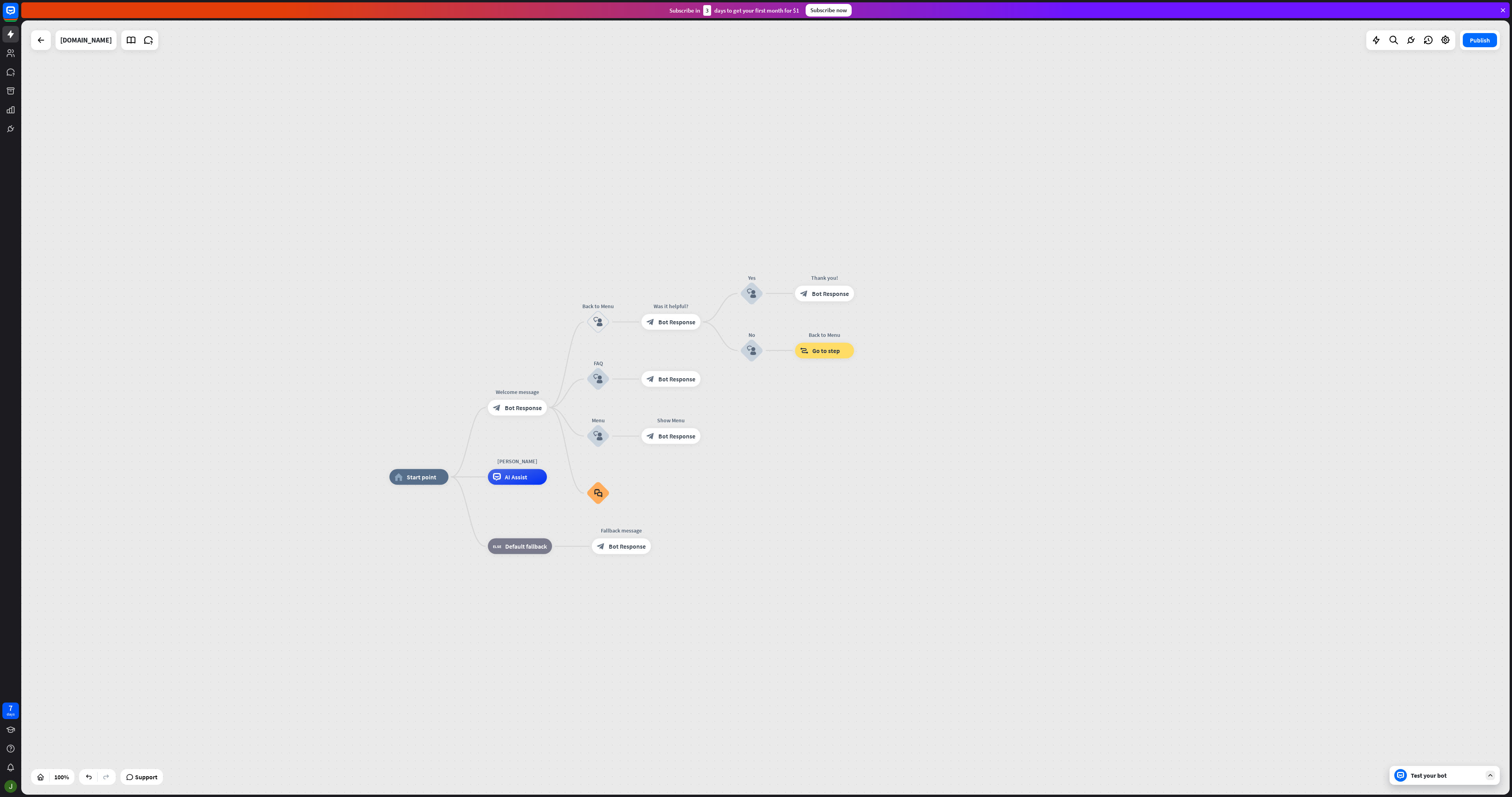
click at [43, 50] on div at bounding box center [41, 40] width 20 height 20
click at [42, 45] on div at bounding box center [41, 40] width 16 height 16
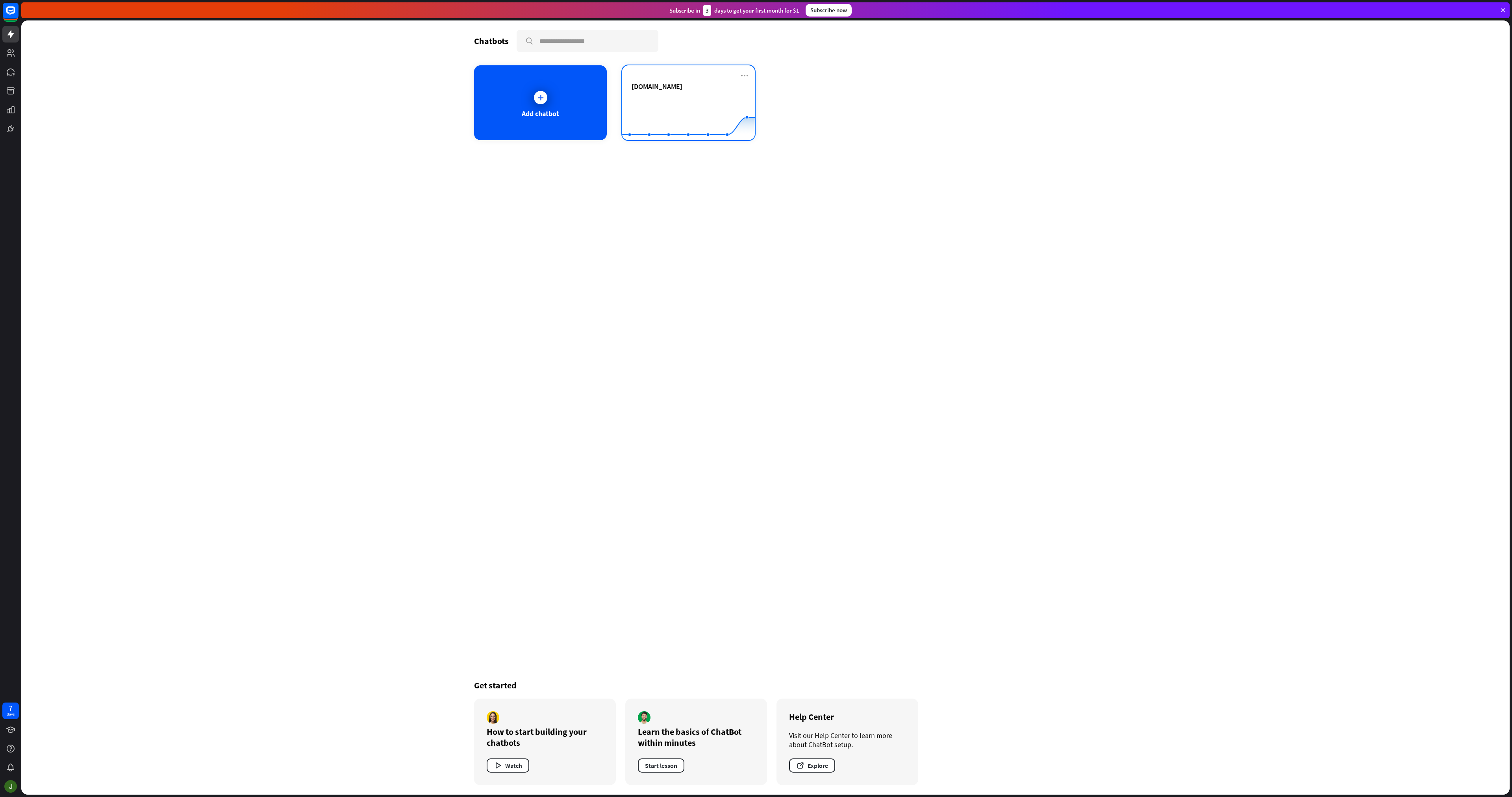
click at [709, 90] on div "[DOMAIN_NAME]" at bounding box center [689, 86] width 114 height 9
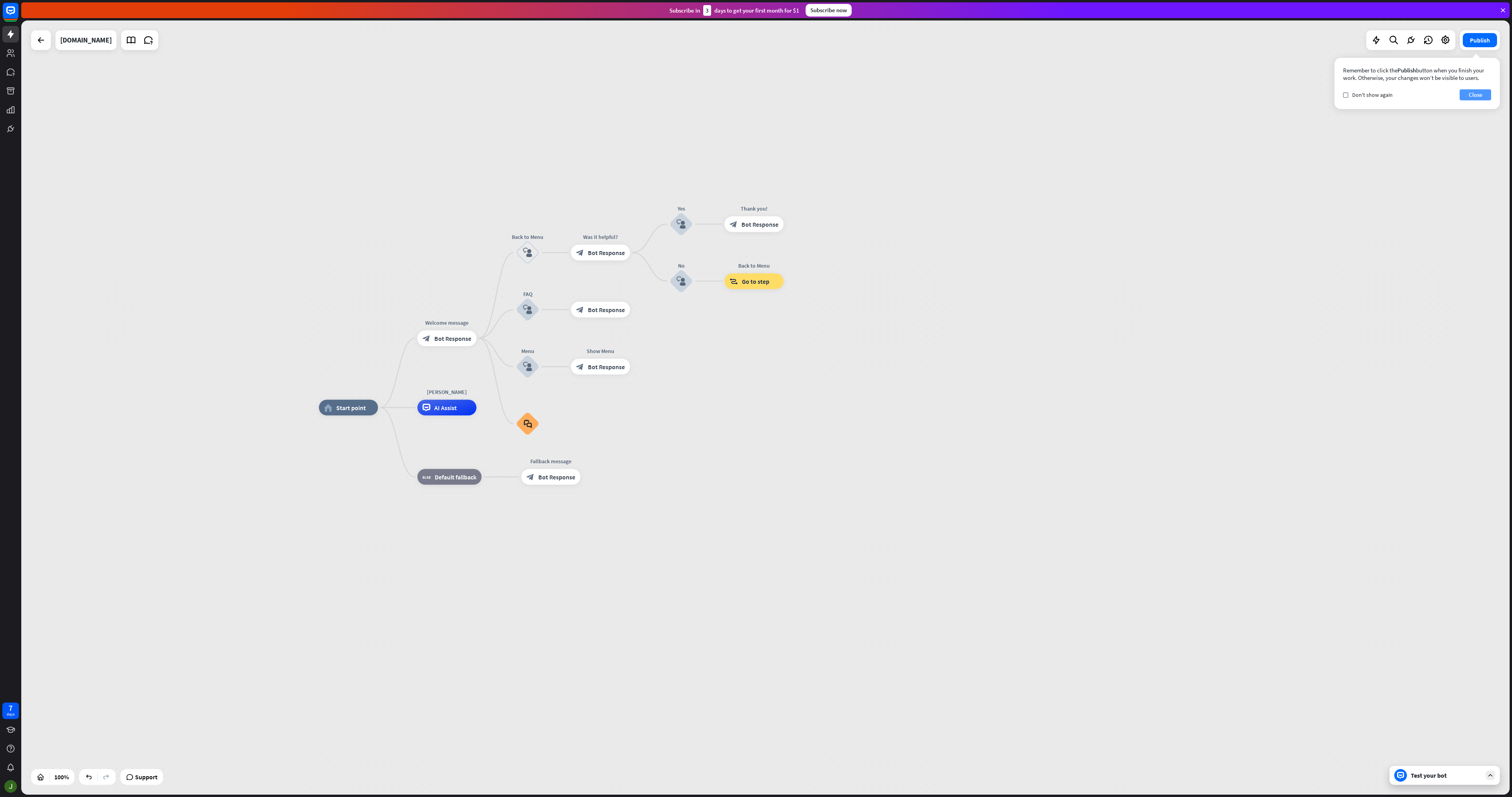
click at [1485, 93] on button "Close" at bounding box center [1476, 94] width 32 height 11
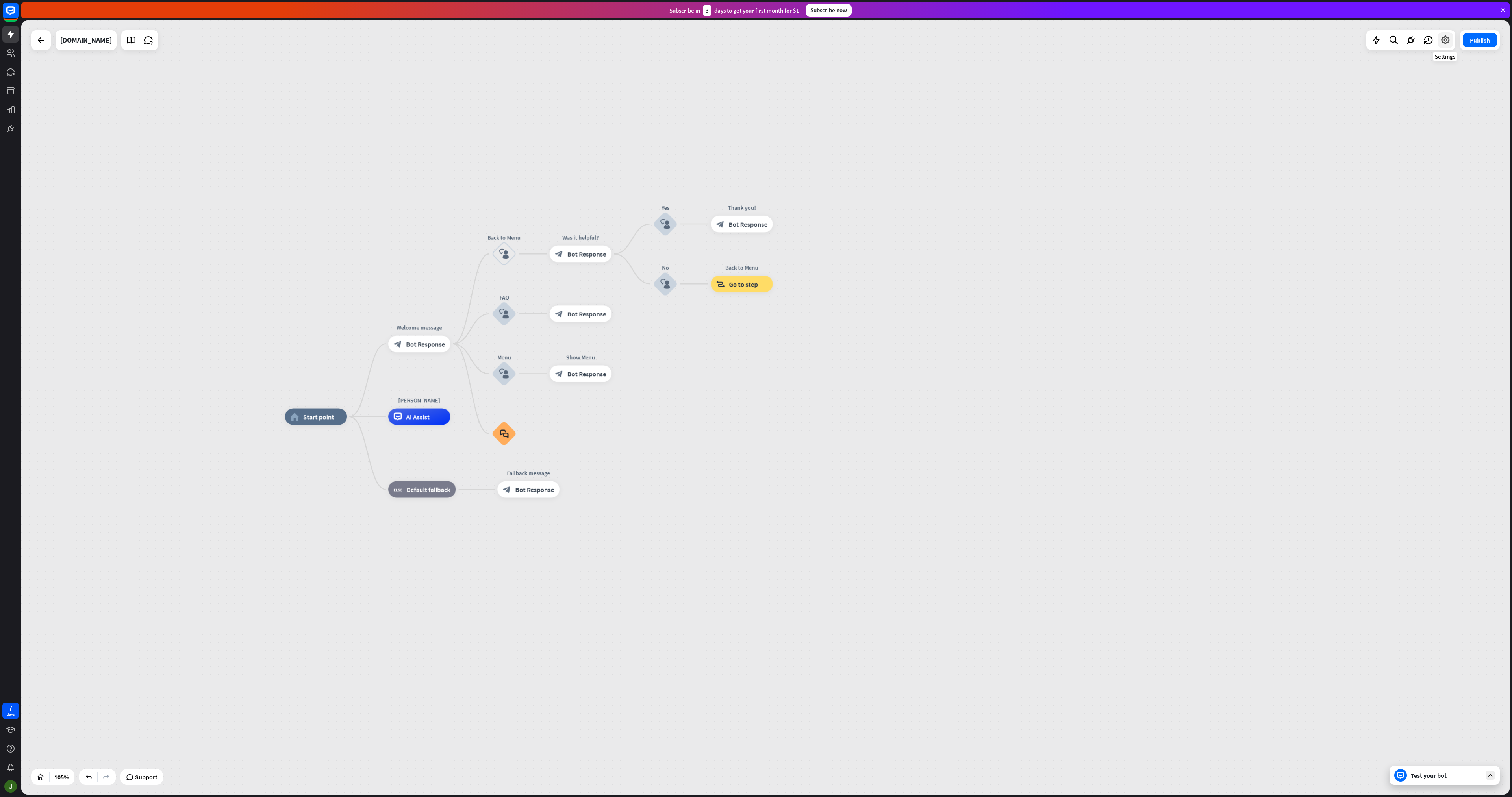
click at [1447, 41] on icon at bounding box center [1445, 40] width 10 height 10
click at [1412, 40] on icon at bounding box center [1410, 40] width 10 height 10
click at [1396, 38] on icon at bounding box center [1393, 40] width 11 height 10
click at [1378, 39] on icon at bounding box center [1376, 40] width 10 height 10
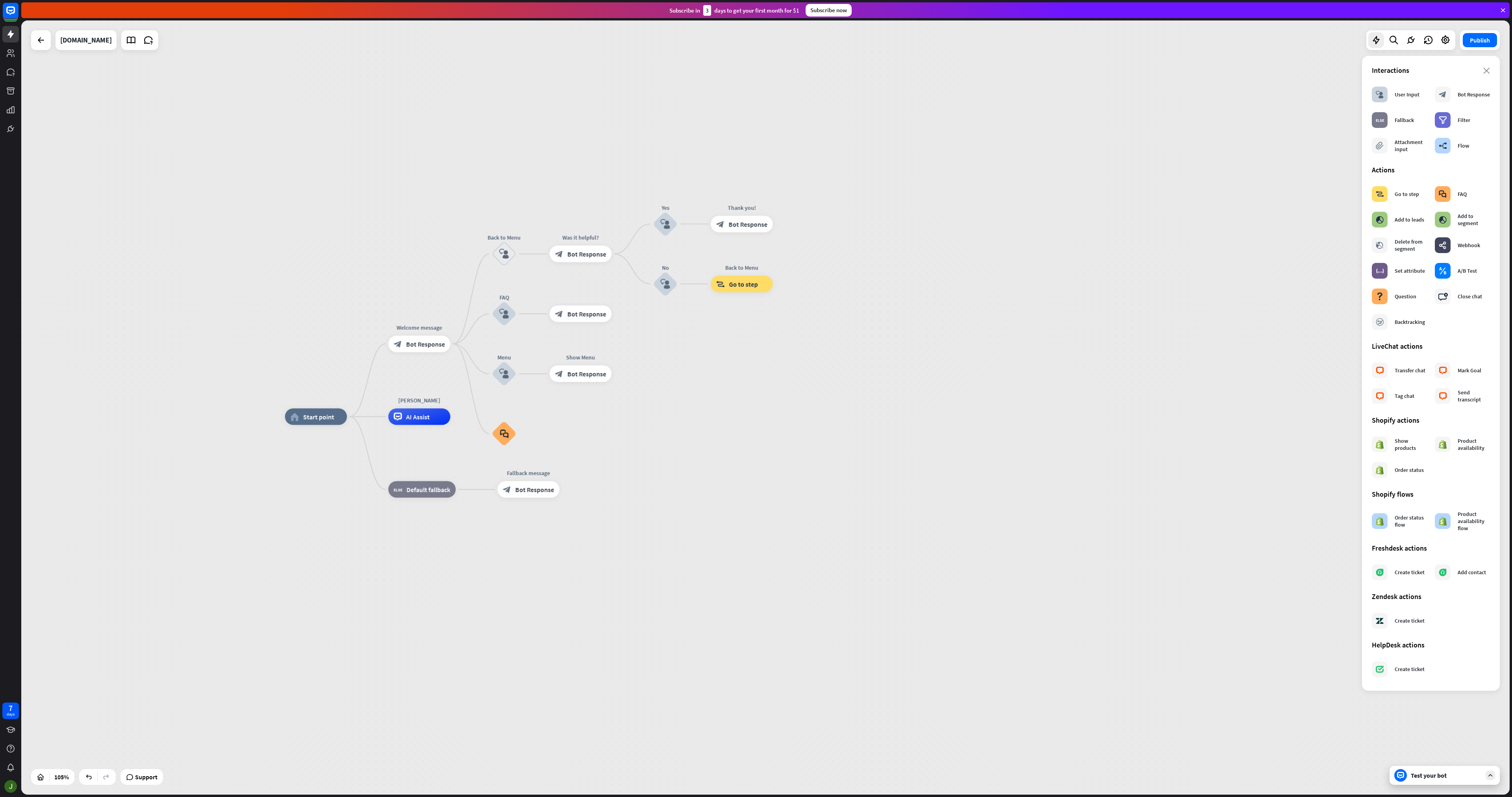
click at [1487, 70] on icon "close" at bounding box center [1486, 70] width 6 height 6
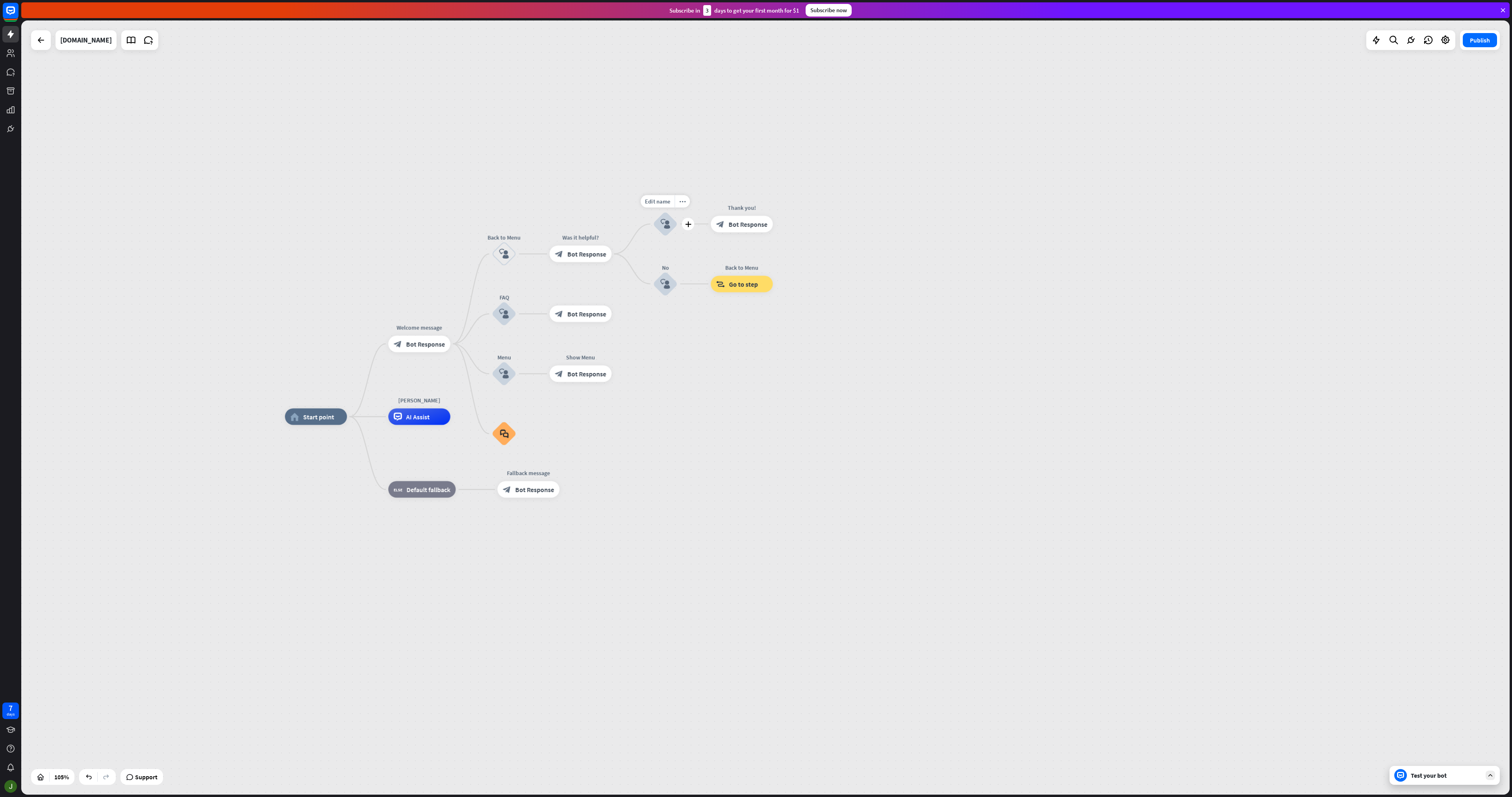
click at [669, 221] on icon "block_user_input" at bounding box center [665, 224] width 10 height 10
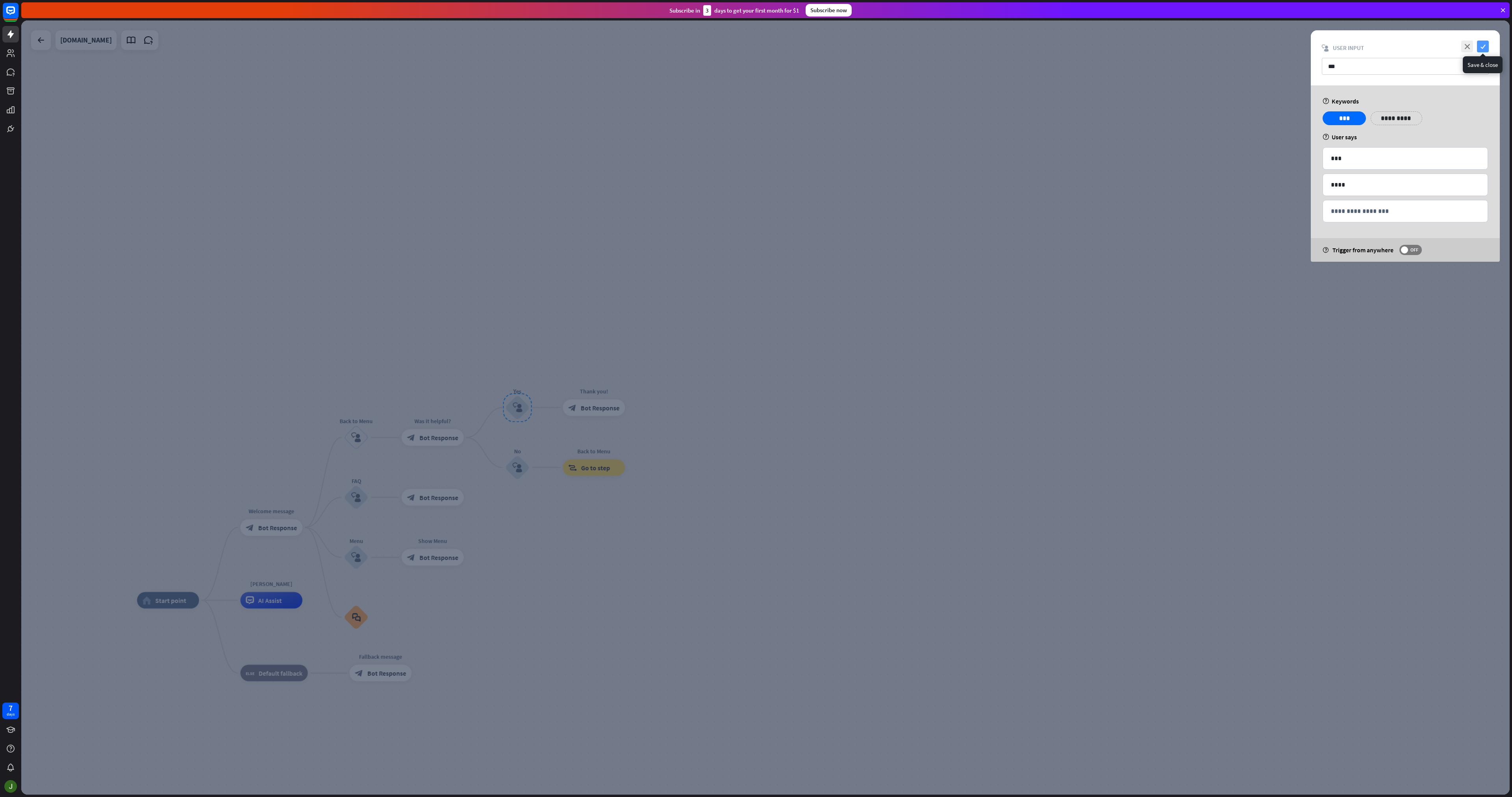
click at [1489, 43] on icon "check" at bounding box center [1483, 46] width 12 height 12
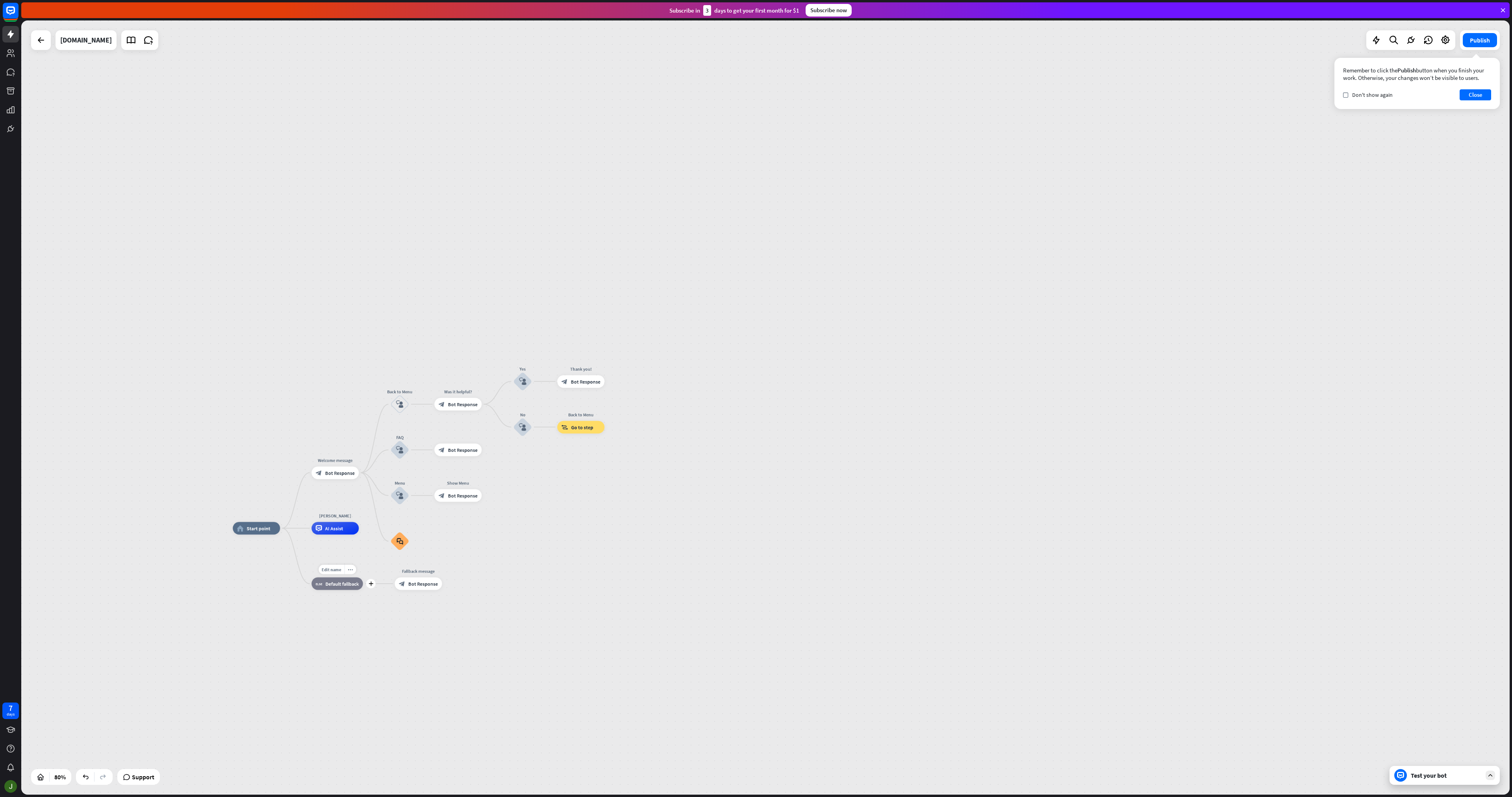
click at [336, 590] on div "Edit name more_horiz plus block_fallback Default fallback" at bounding box center [337, 583] width 51 height 12
click at [338, 587] on div "block_fallback Default fallback" at bounding box center [337, 583] width 51 height 12
click at [41, 40] on icon at bounding box center [41, 40] width 9 height 9
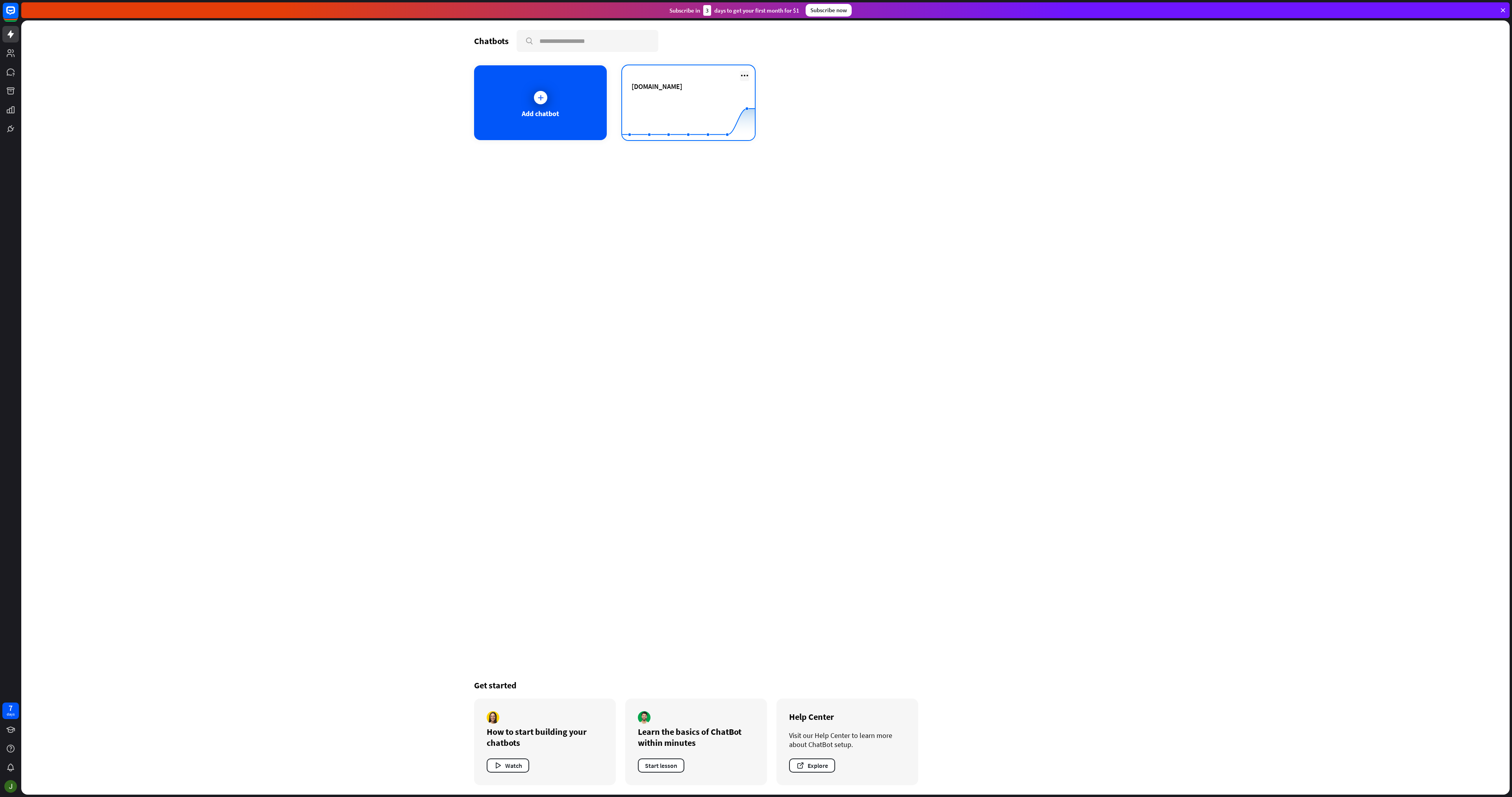
click at [744, 79] on icon at bounding box center [744, 76] width 9 height 9
click at [761, 140] on div "Delete chatbot" at bounding box center [748, 136] width 53 height 14
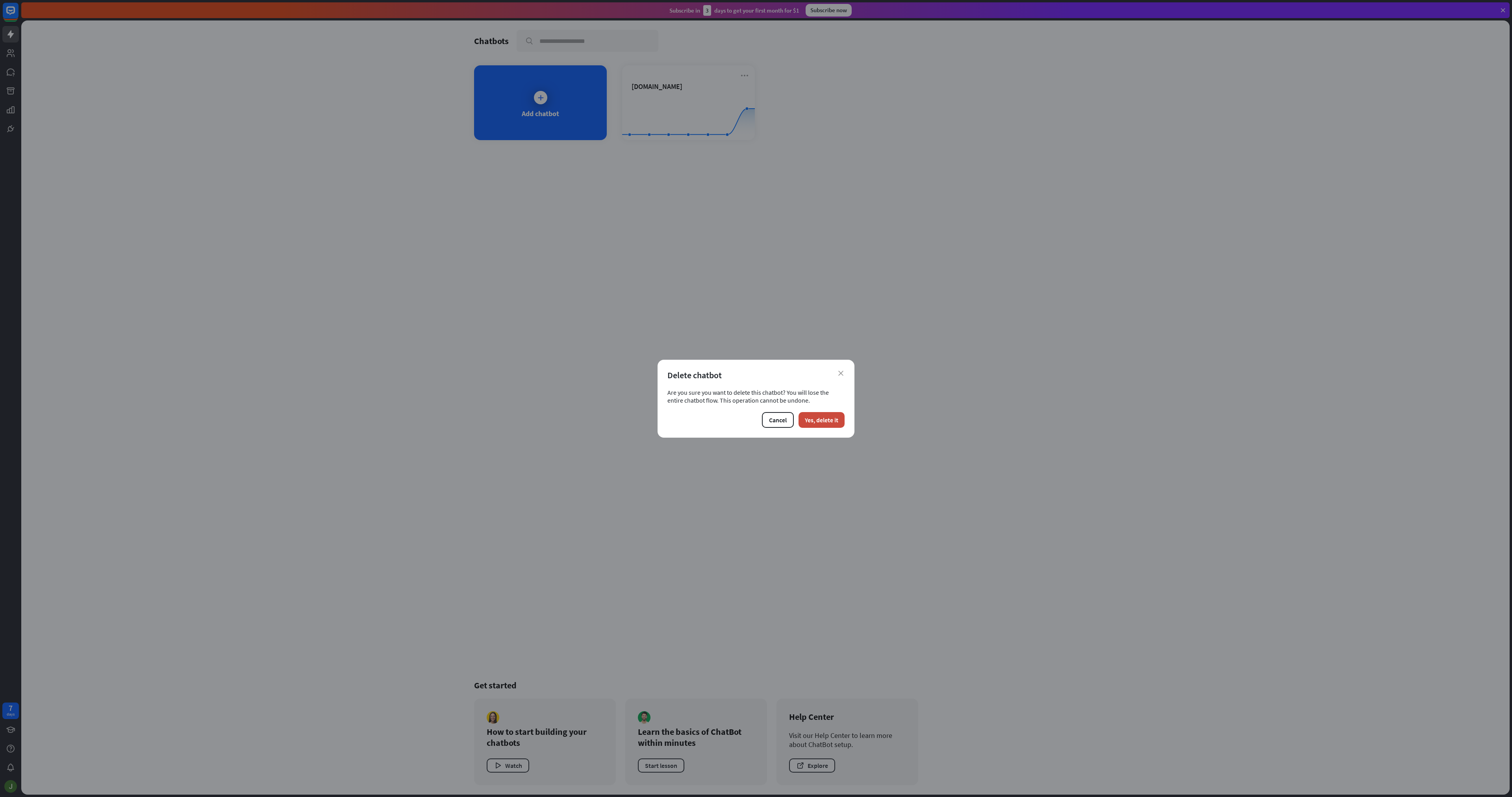
click at [838, 431] on div "close Delete chatbot Are you sure you want to delete this chatbot? You will los…" at bounding box center [755, 398] width 197 height 78
click at [832, 421] on button "Yes, delete it" at bounding box center [821, 420] width 46 height 16
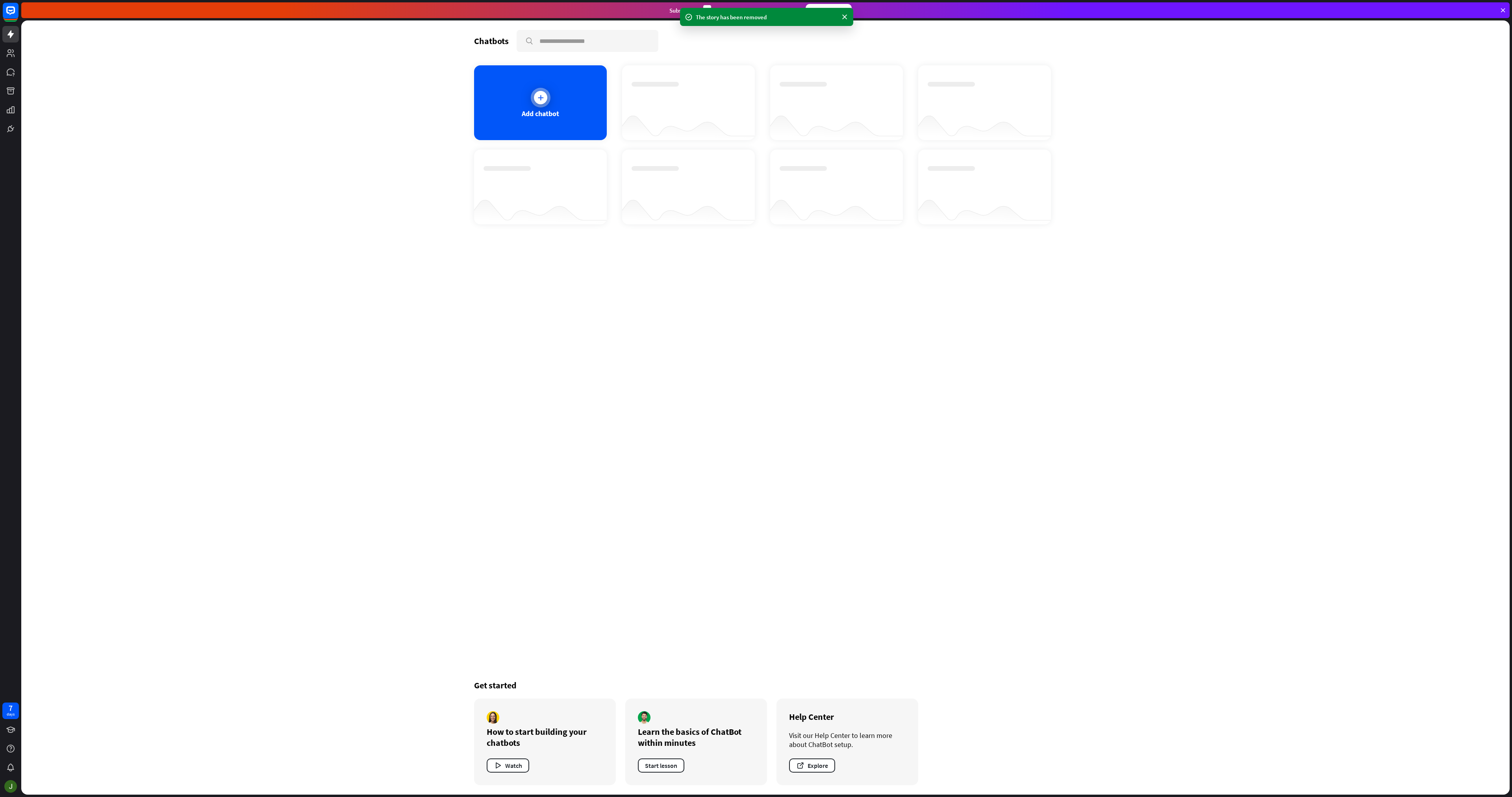
click at [555, 97] on div "Add chatbot" at bounding box center [541, 102] width 133 height 75
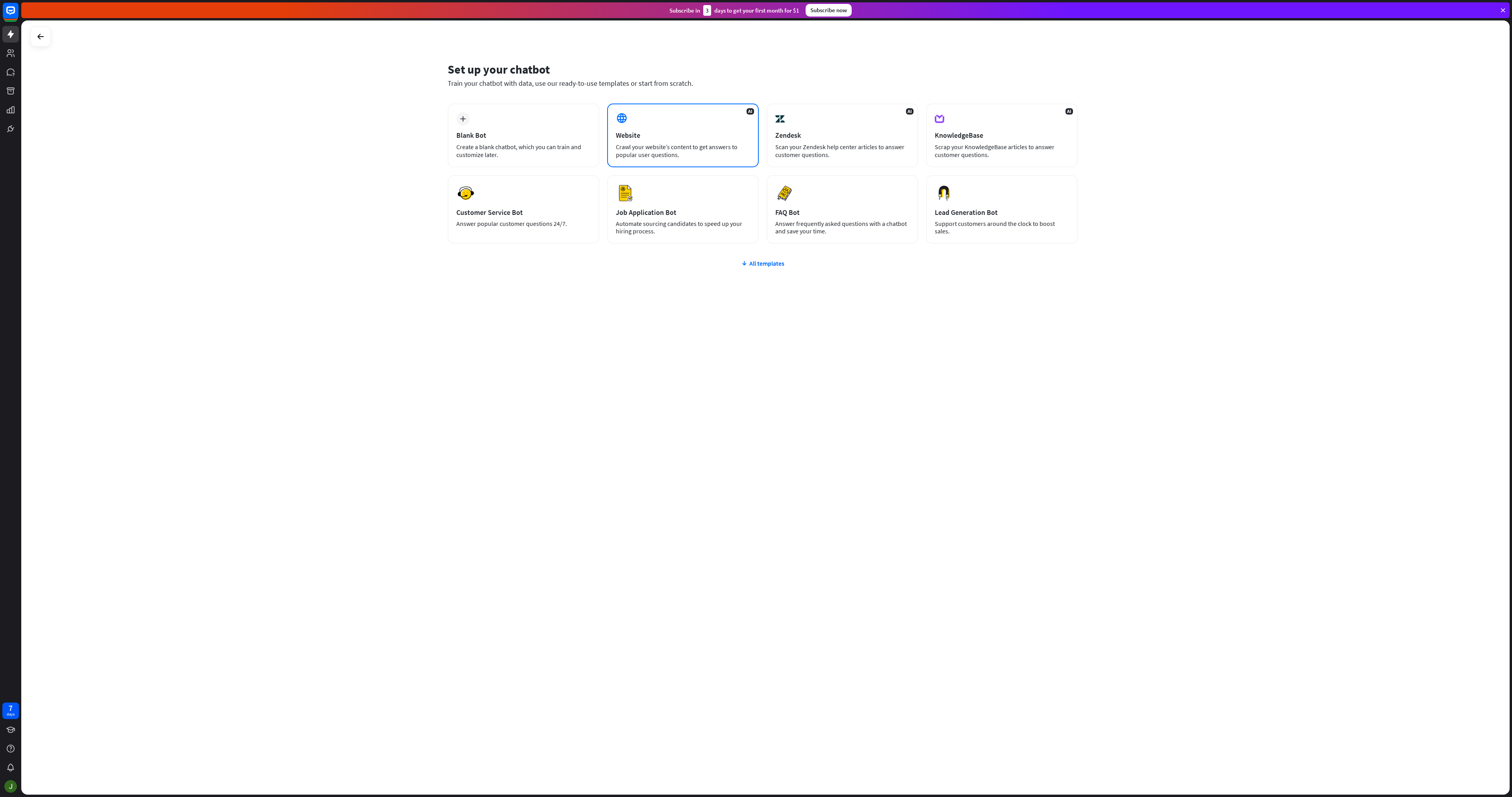
click at [668, 132] on div "Website" at bounding box center [683, 135] width 134 height 9
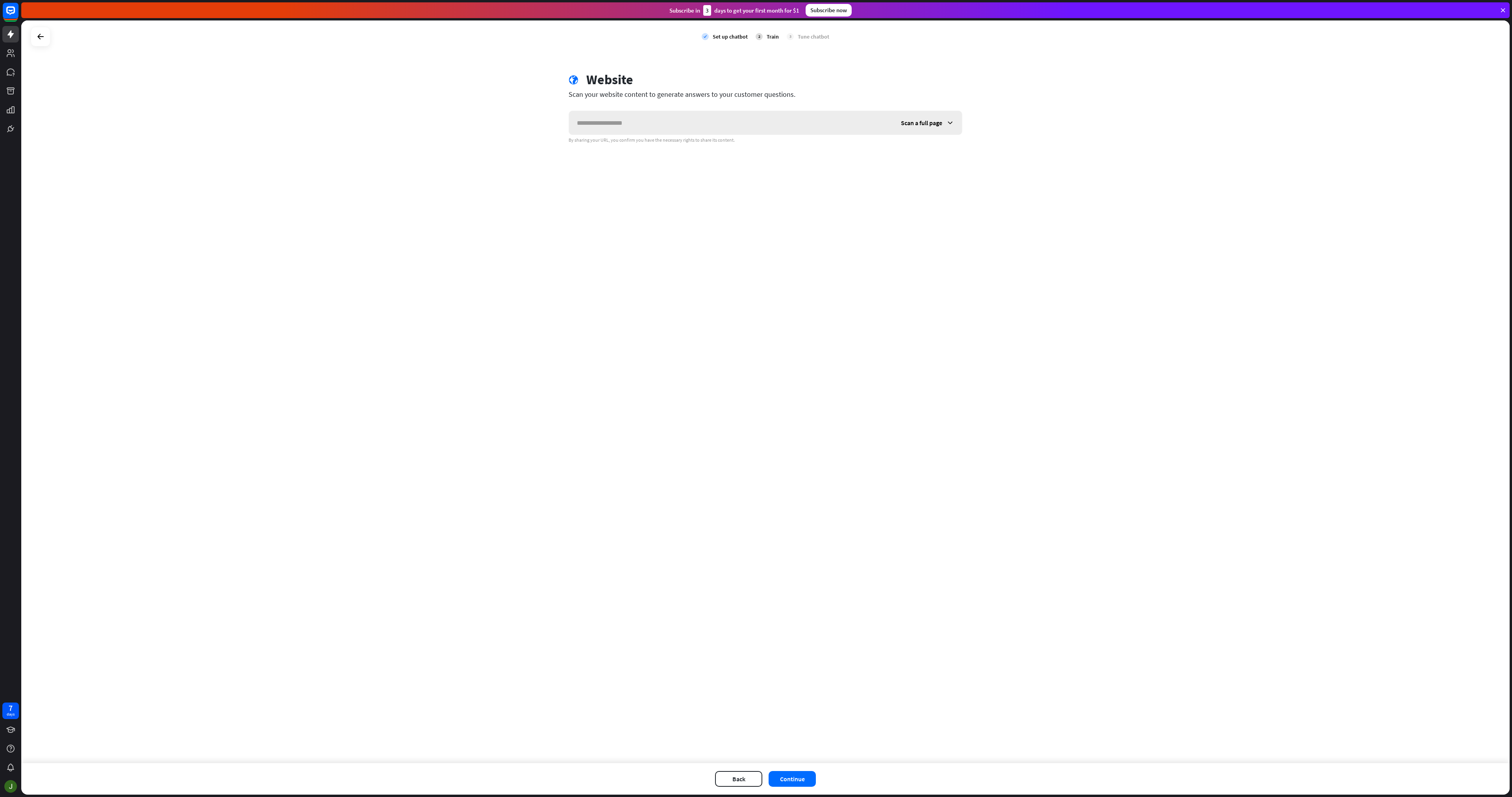
click at [669, 131] on input "text" at bounding box center [731, 123] width 324 height 23
type input "**********"
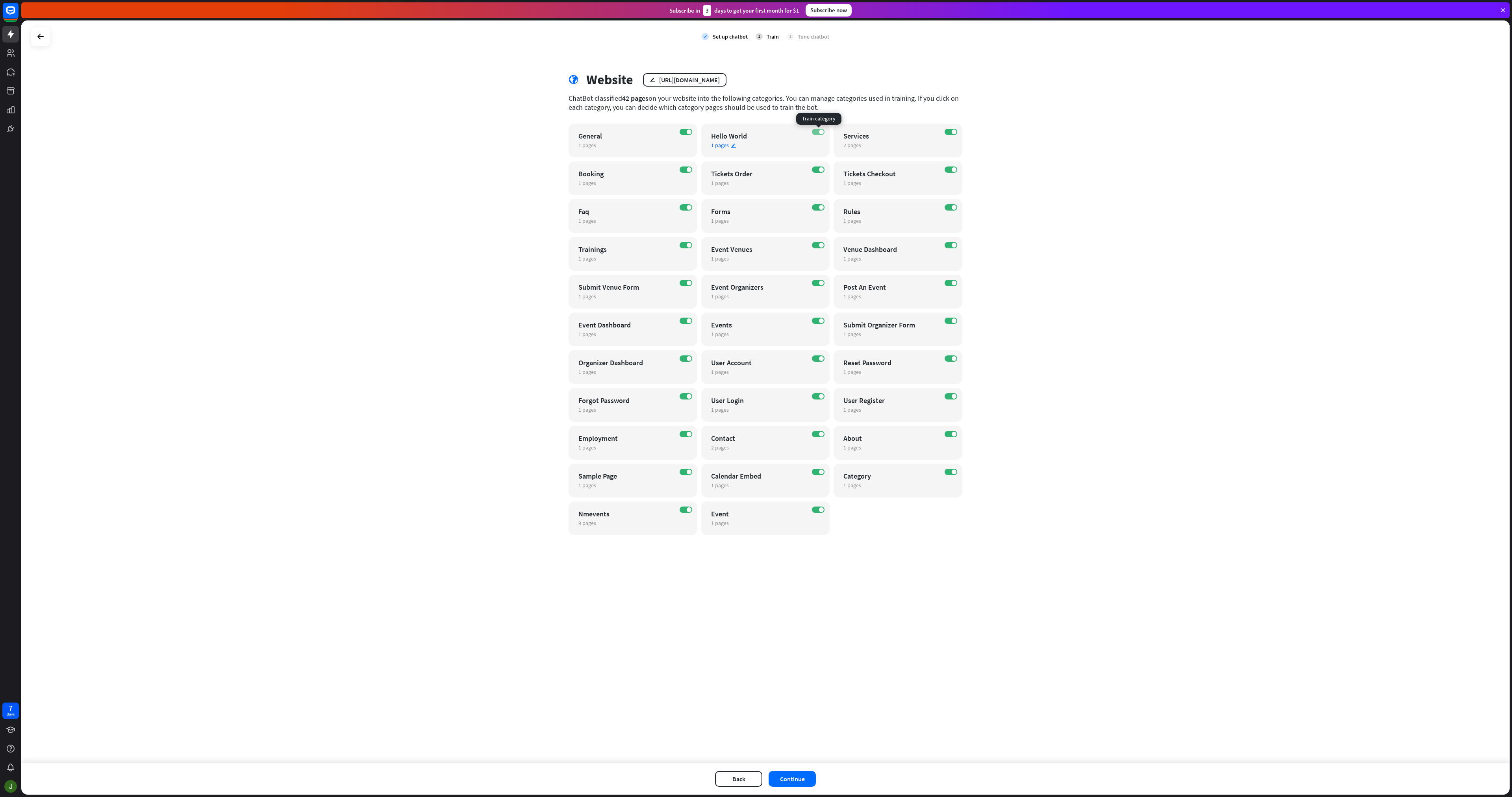
click at [814, 132] on label "ON" at bounding box center [818, 131] width 12 height 6
click at [950, 247] on label "ON" at bounding box center [950, 245] width 12 height 6
click at [951, 248] on div "OFF Venue Dashboard 1 pages edit" at bounding box center [897, 254] width 129 height 34
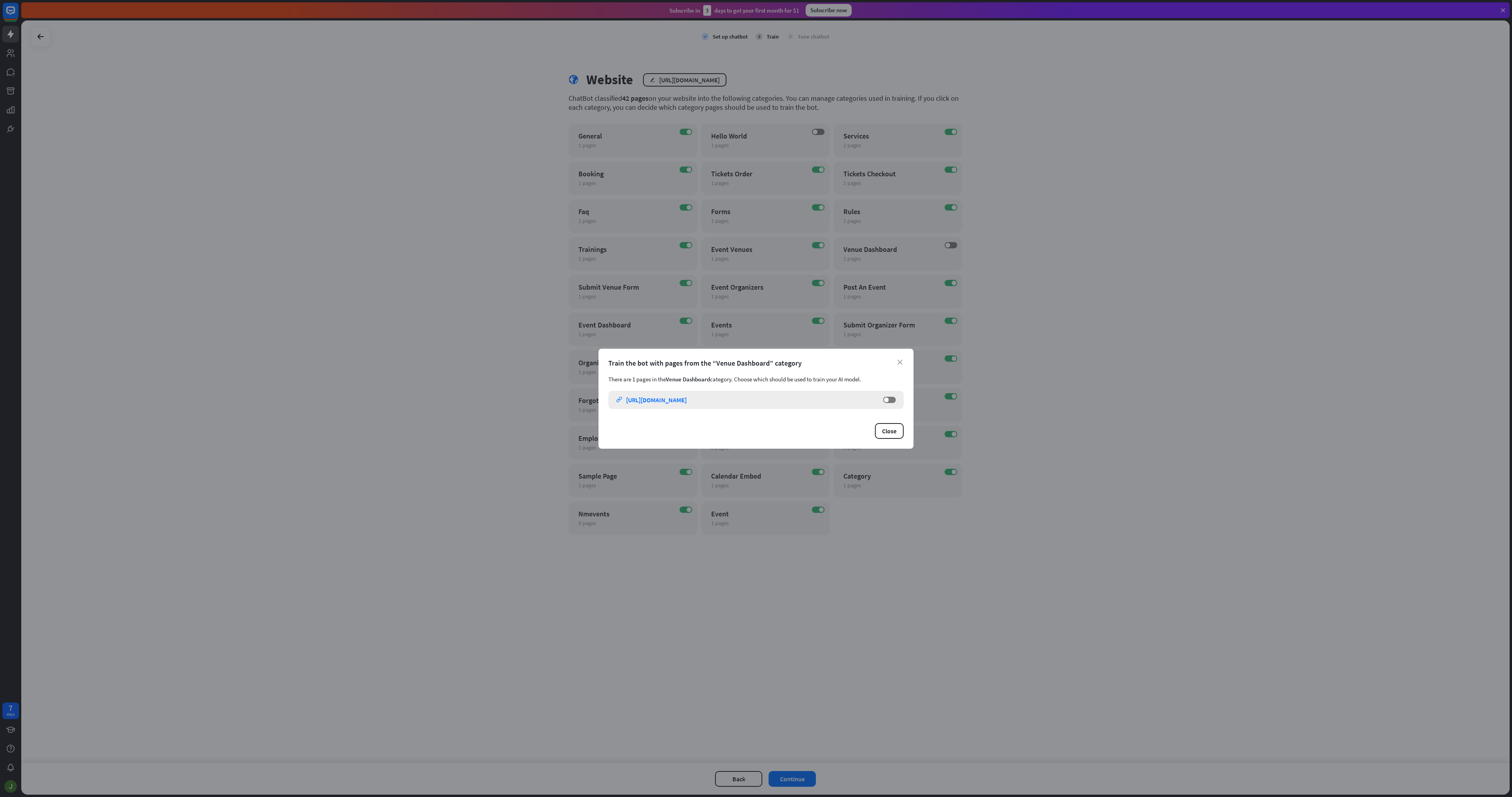
click at [894, 392] on div "Venue Dashboard - NM Tasers And More Training LLC link [URL][DOMAIN_NAME] OFF" at bounding box center [755, 400] width 295 height 18
click at [896, 401] on div "Venue Dashboard - NM Tasers And More Training LLC link [URL][DOMAIN_NAME] OFF" at bounding box center [755, 400] width 295 height 18
click at [892, 402] on label "OFF" at bounding box center [889, 400] width 12 height 6
drag, startPoint x: 889, startPoint y: 420, endPoint x: 890, endPoint y: 425, distance: 5.1
click at [889, 422] on div "close Train the bot with pages from the “Venue Dashboard” category There are 1 …" at bounding box center [756, 398] width 315 height 100
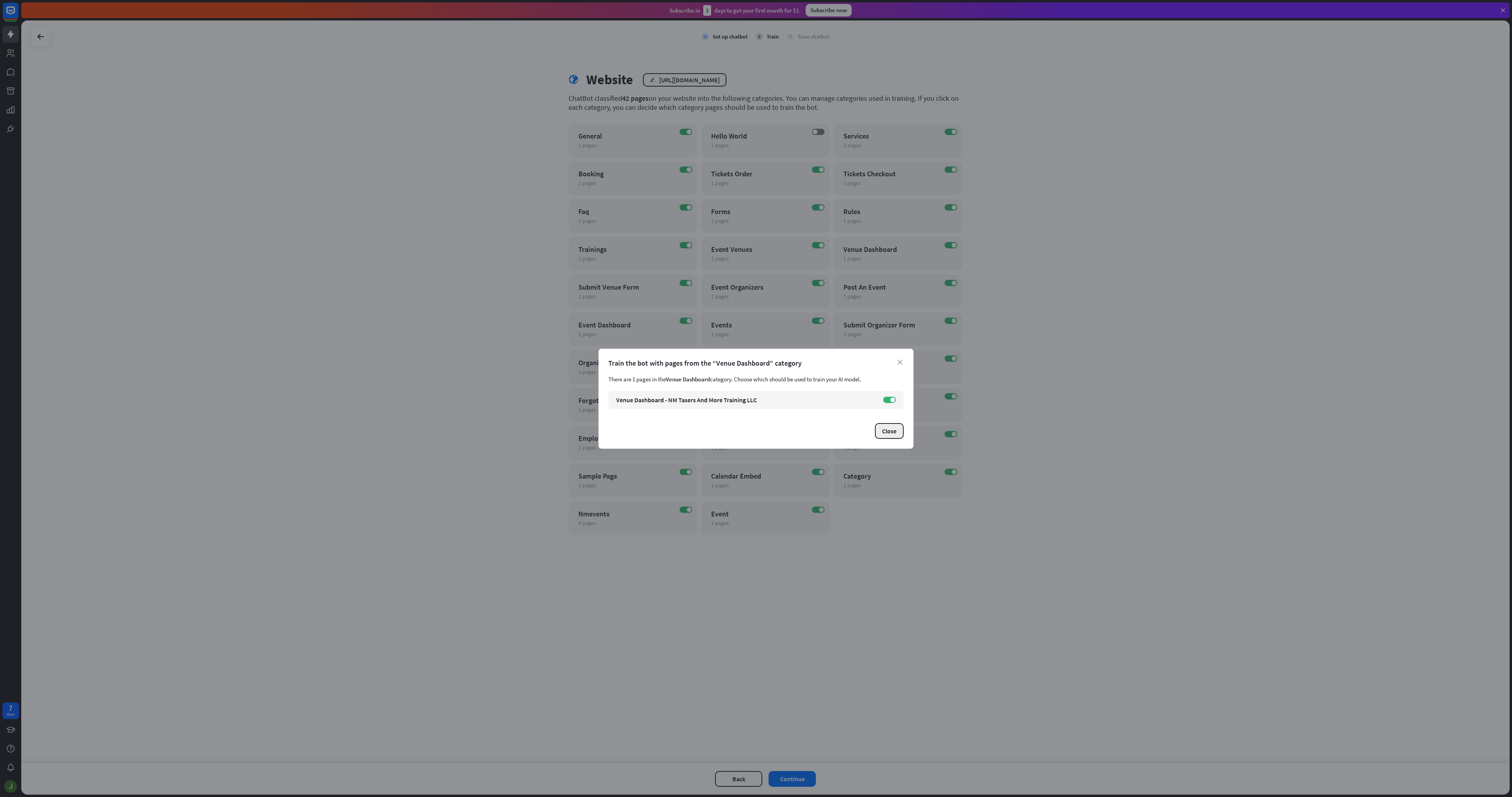
click at [891, 425] on button "Close" at bounding box center [889, 431] width 29 height 16
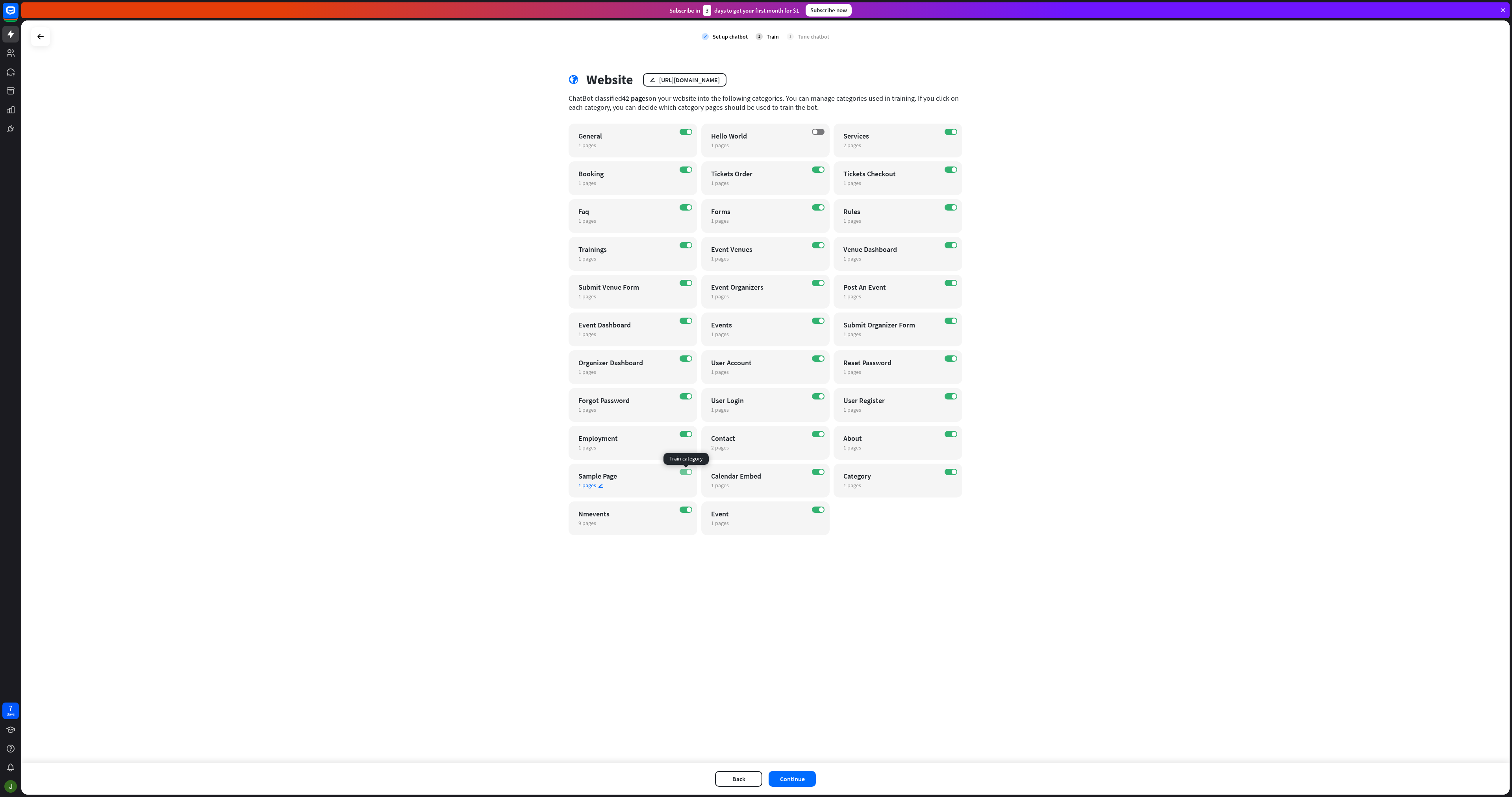
click at [680, 471] on label "ON" at bounding box center [686, 472] width 12 height 6
click at [681, 396] on label "ON" at bounding box center [686, 396] width 12 height 6
click at [816, 359] on label "ON" at bounding box center [818, 359] width 12 height 6
click at [954, 359] on span at bounding box center [954, 359] width 5 height 5
click at [950, 319] on label "ON" at bounding box center [950, 320] width 12 height 6
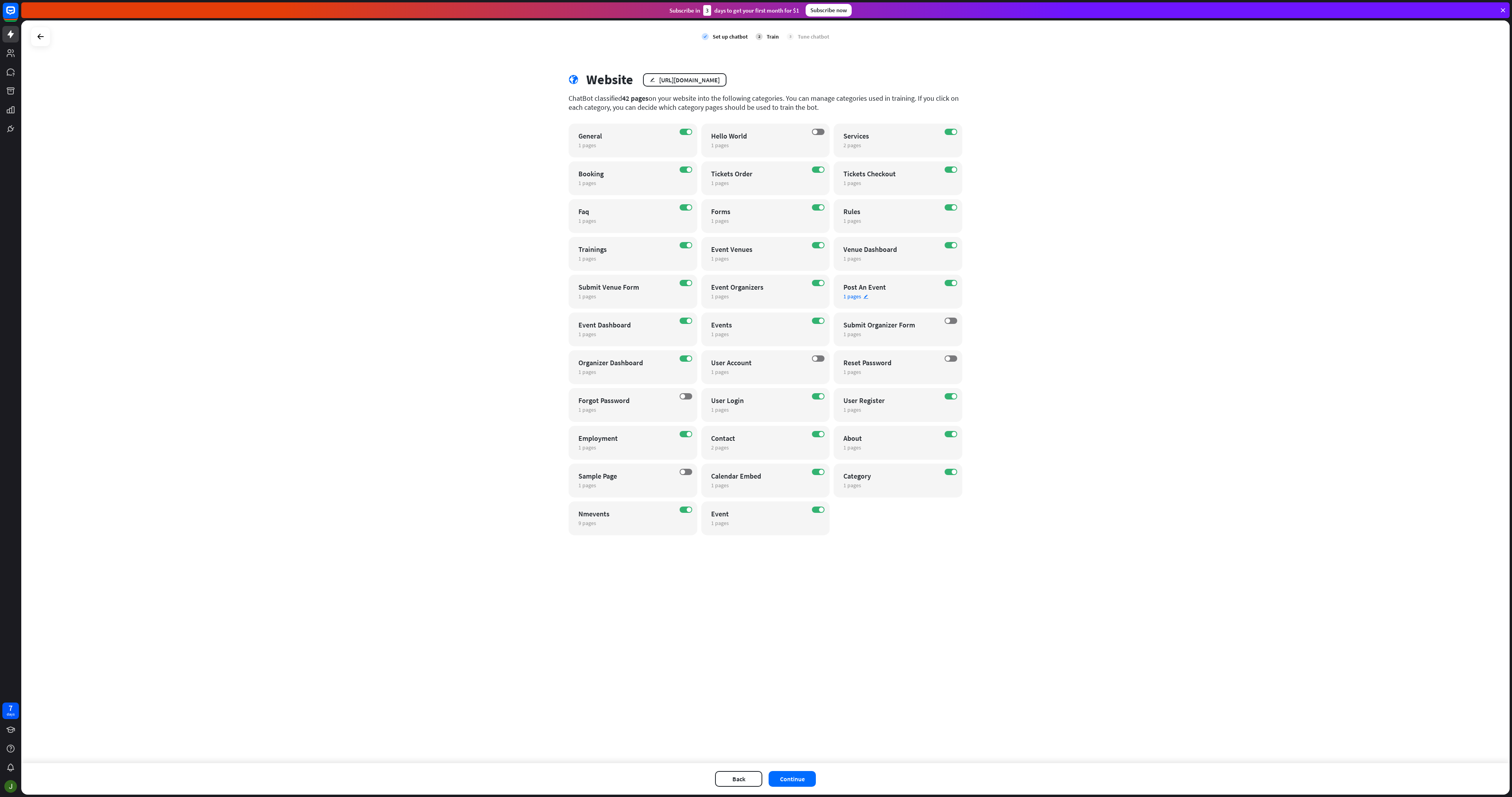
click at [949, 279] on div "ON Post An Event 1 pages edit" at bounding box center [897, 292] width 129 height 34
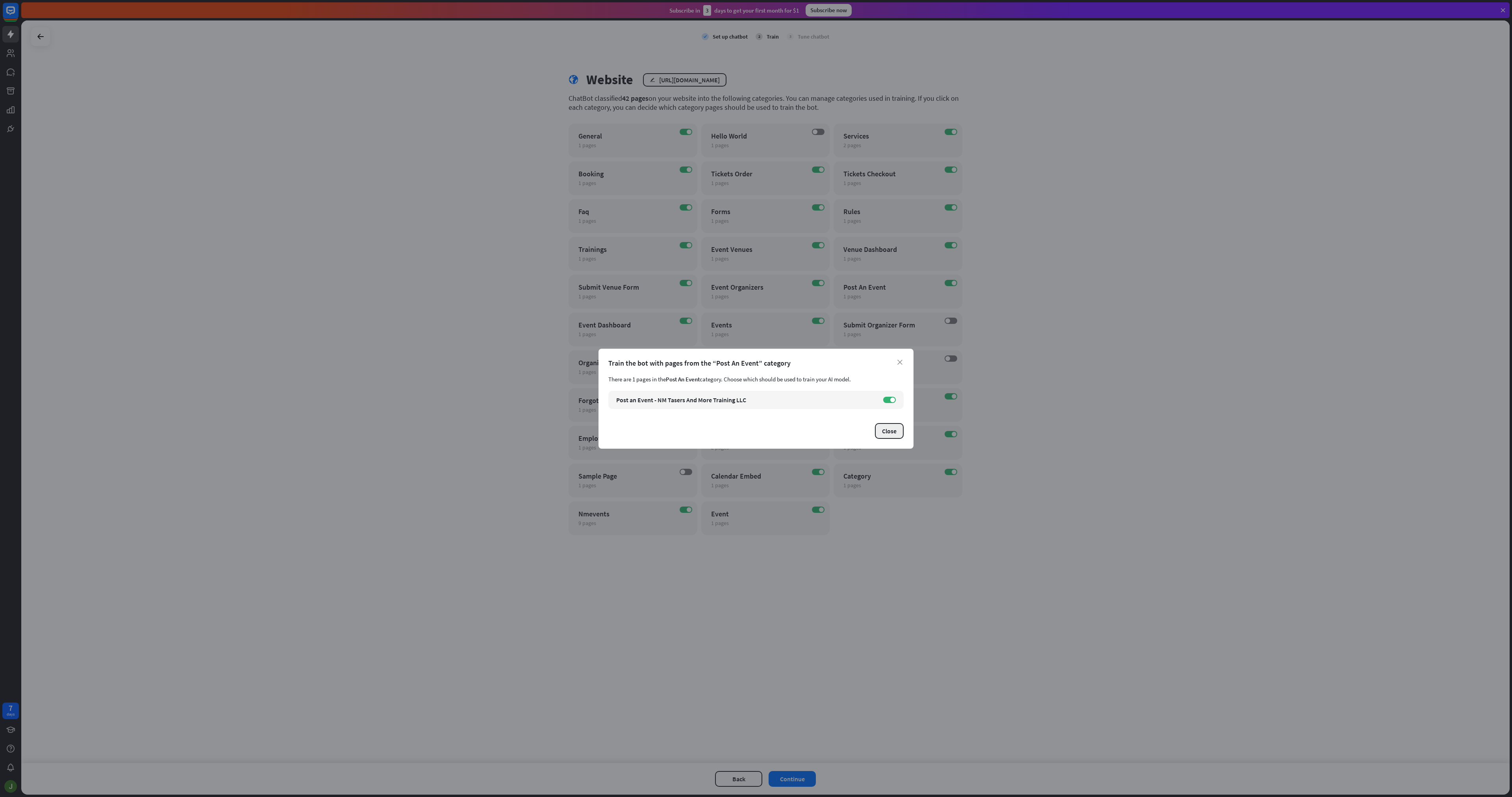
click at [893, 430] on button "Close" at bounding box center [889, 431] width 29 height 16
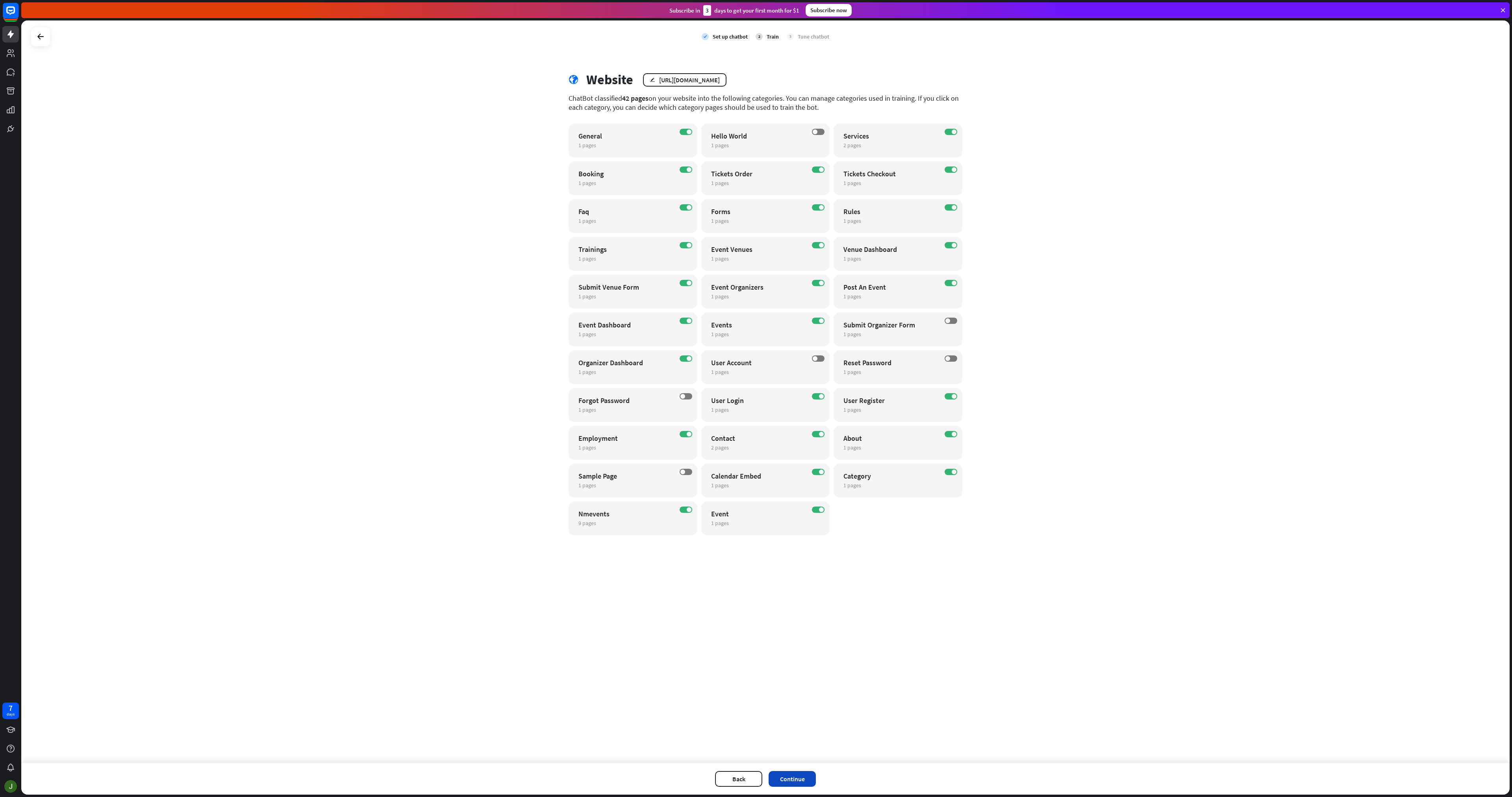
click at [798, 775] on button "Continue" at bounding box center [792, 779] width 47 height 16
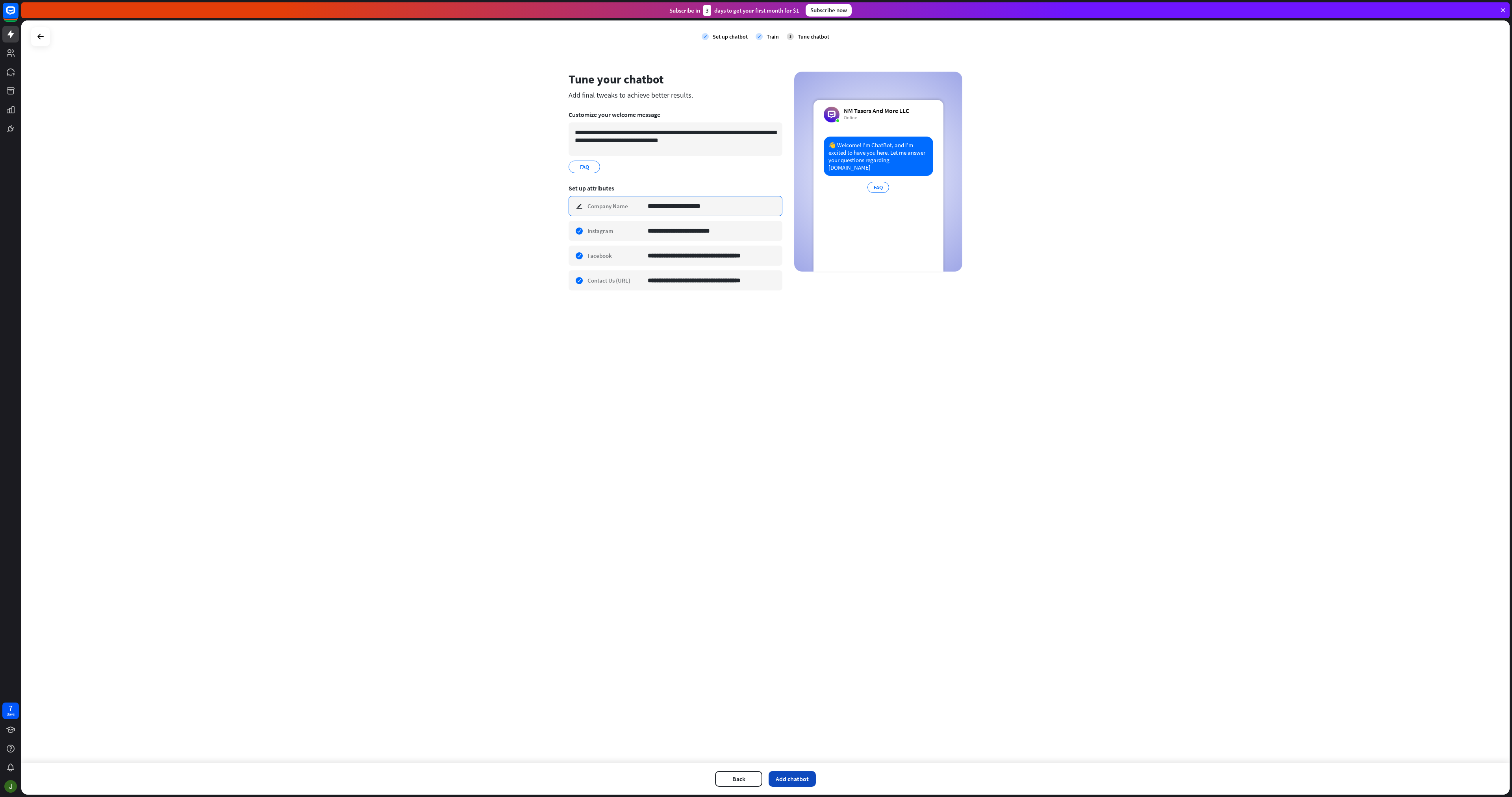
type input "**********"
drag, startPoint x: 802, startPoint y: 778, endPoint x: 625, endPoint y: 65, distance: 734.6
click at [617, 60] on div "**********" at bounding box center [765, 408] width 1489 height 775
click at [645, 131] on textarea "**********" at bounding box center [676, 139] width 214 height 33
type textarea "**********"
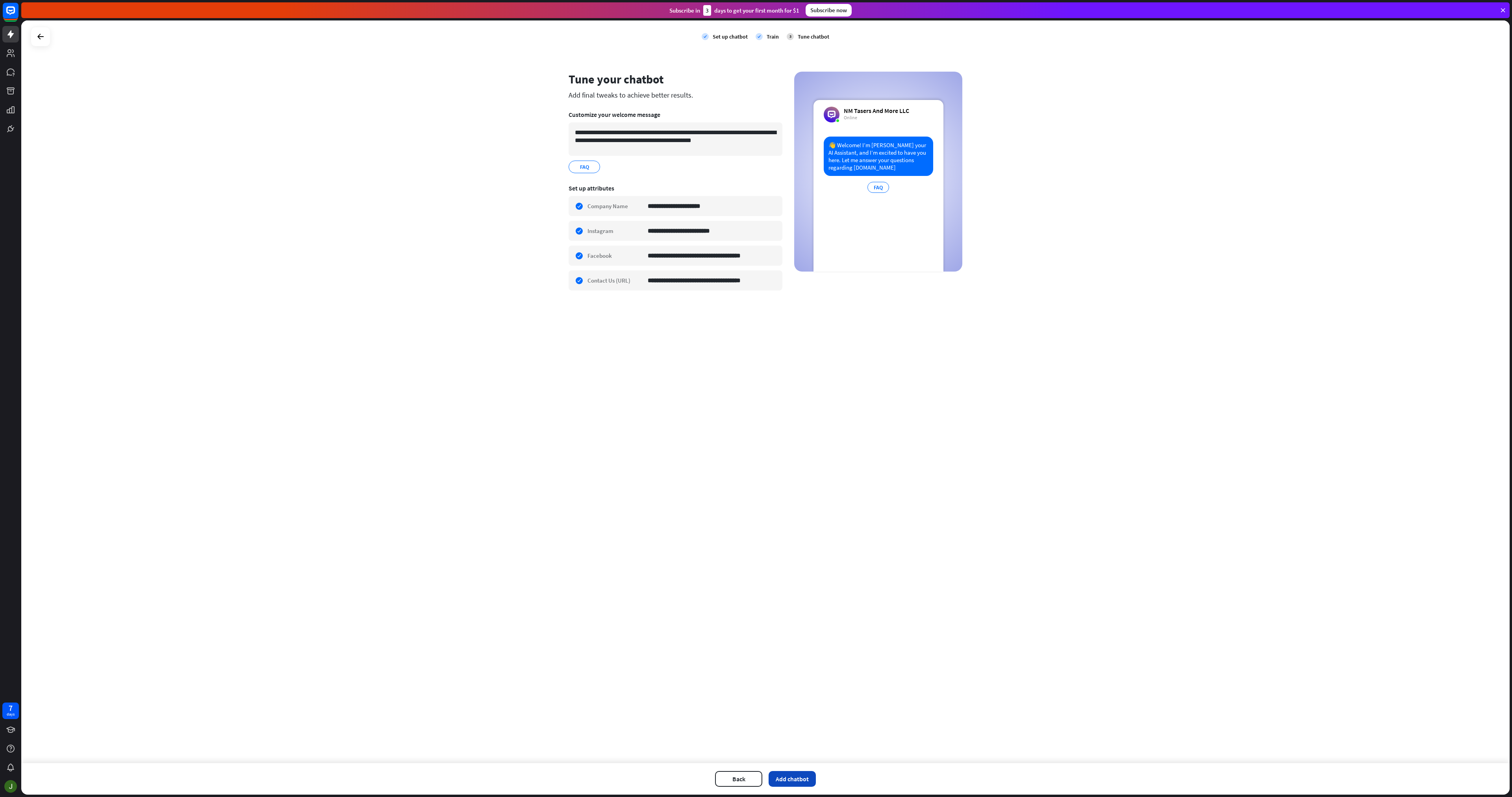
click at [795, 775] on button "Add chatbot" at bounding box center [792, 779] width 47 height 16
